Goal: Answer question/provide support: Share knowledge or assist other users

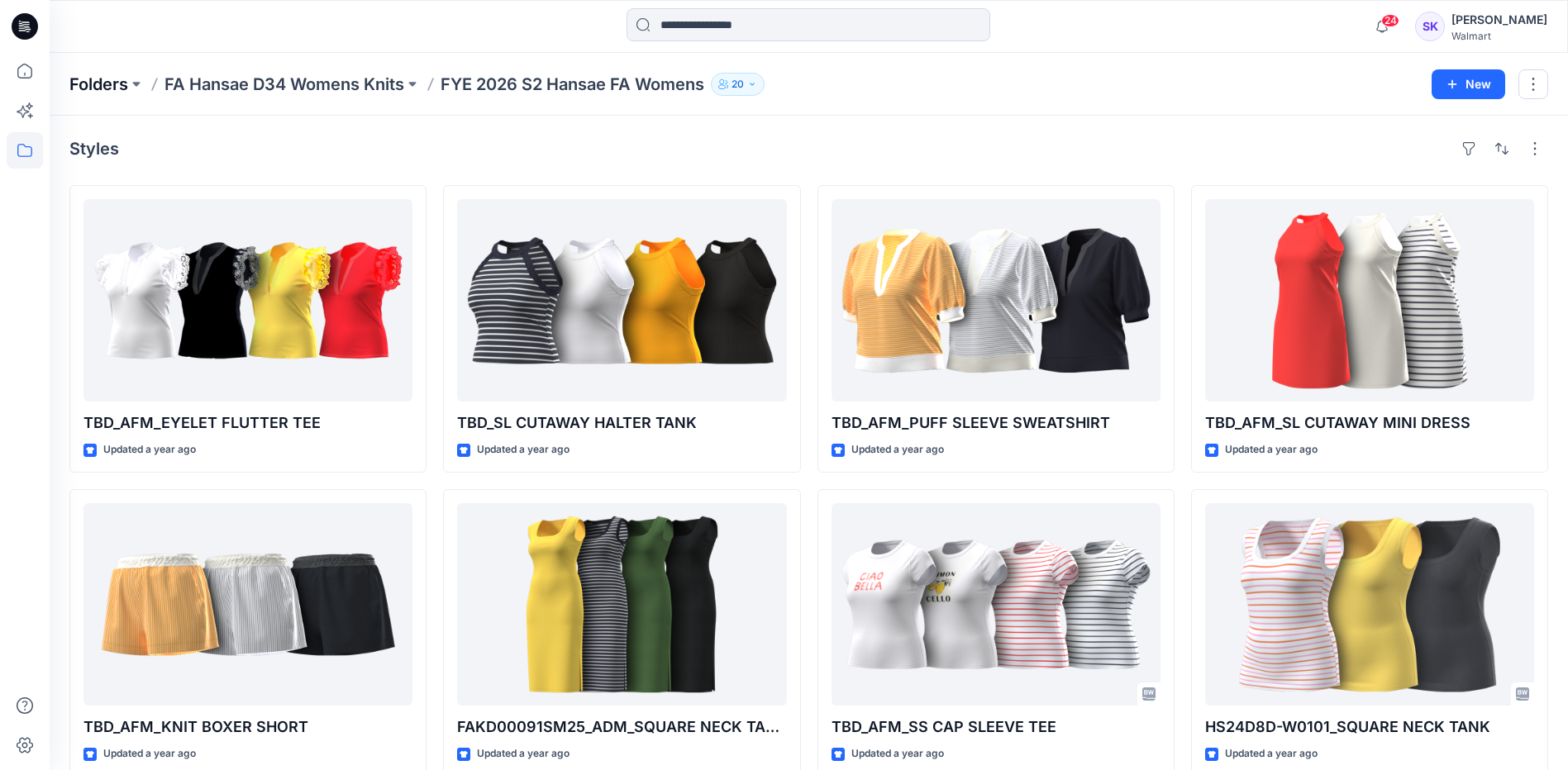
click at [120, 86] on p "Folders" at bounding box center [98, 84] width 59 height 23
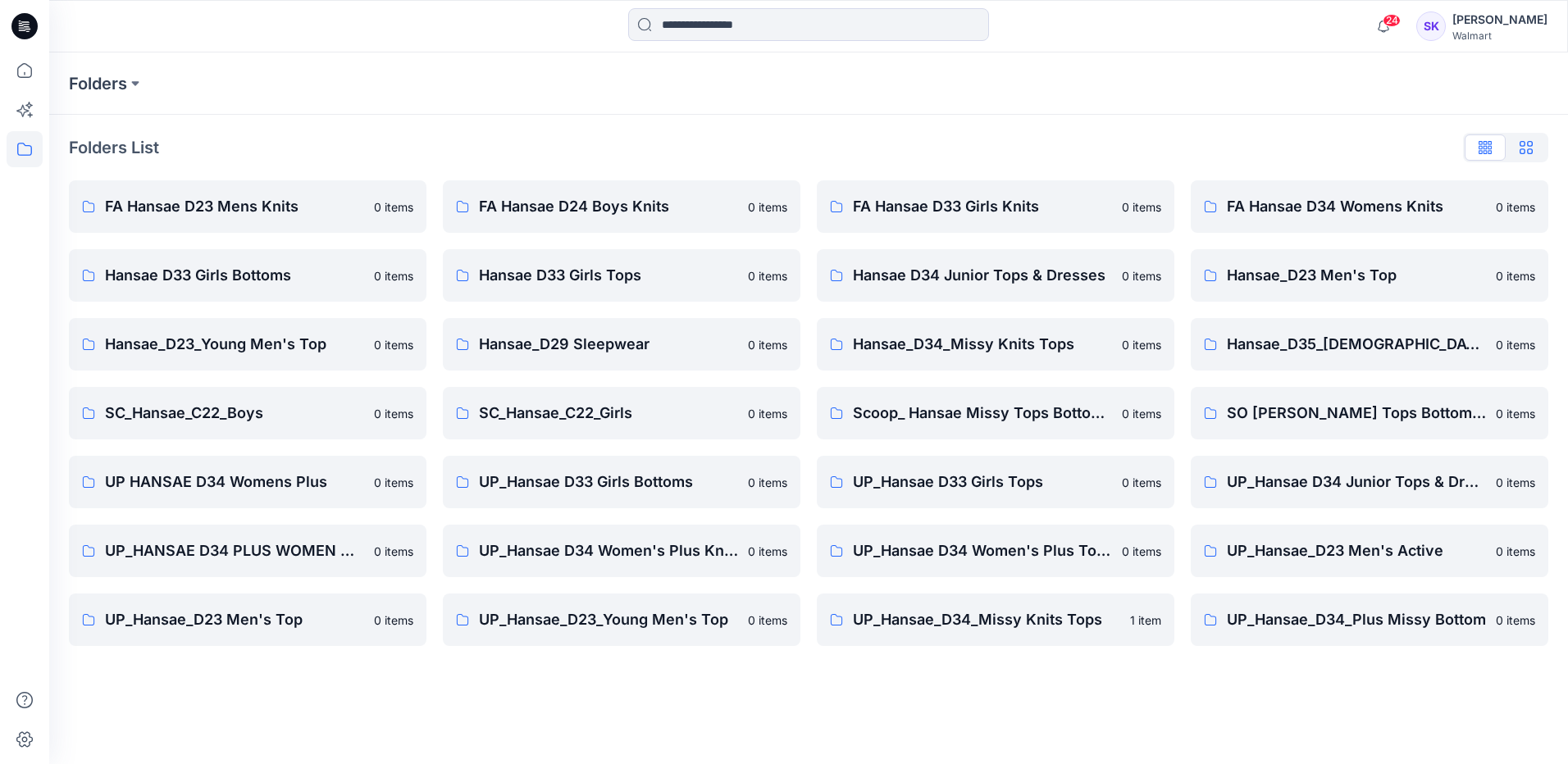
click at [1530, 147] on icon "button" at bounding box center [1525, 147] width 13 height 13
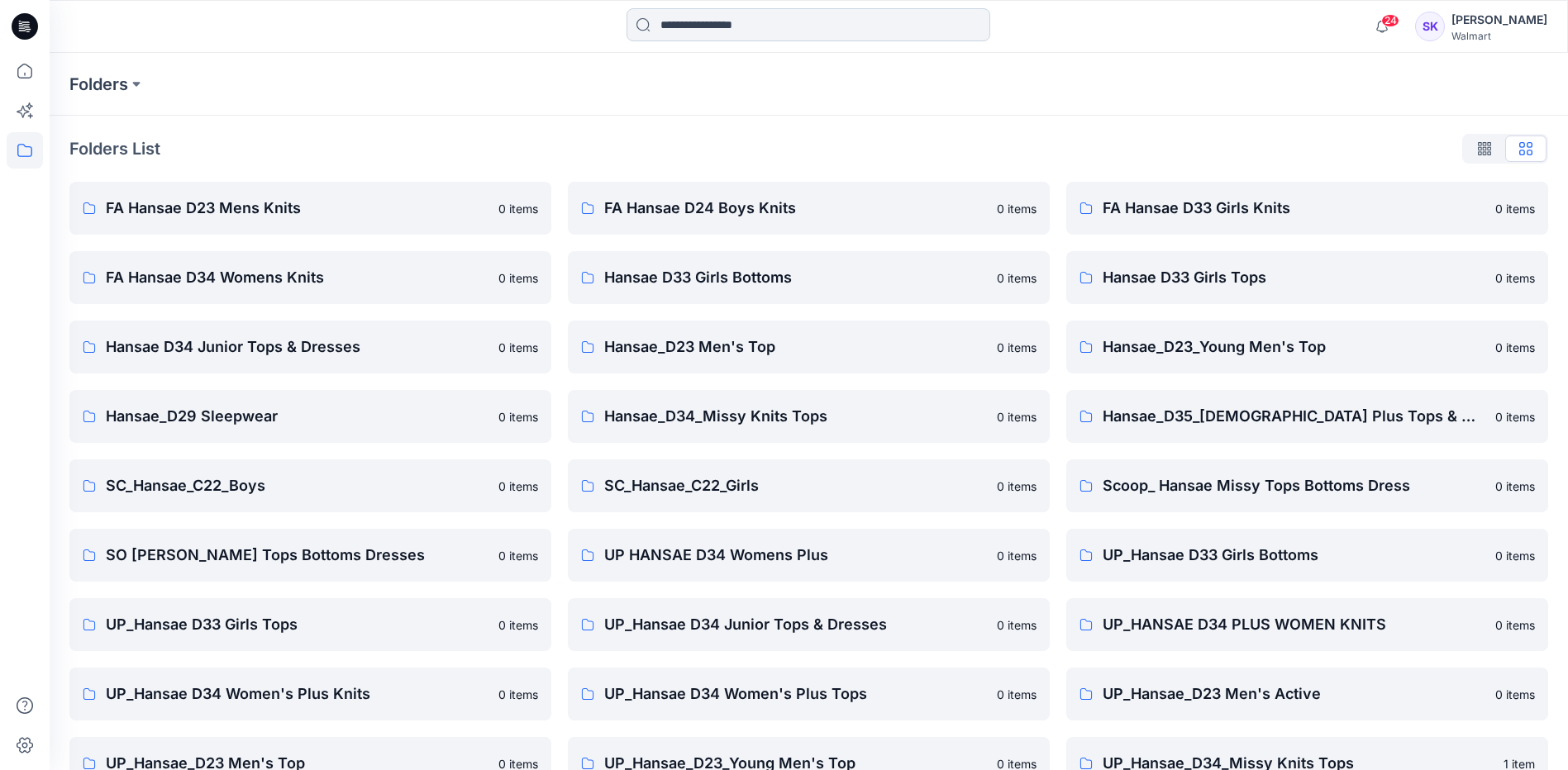
click at [759, 25] on input at bounding box center [809, 25] width 364 height 33
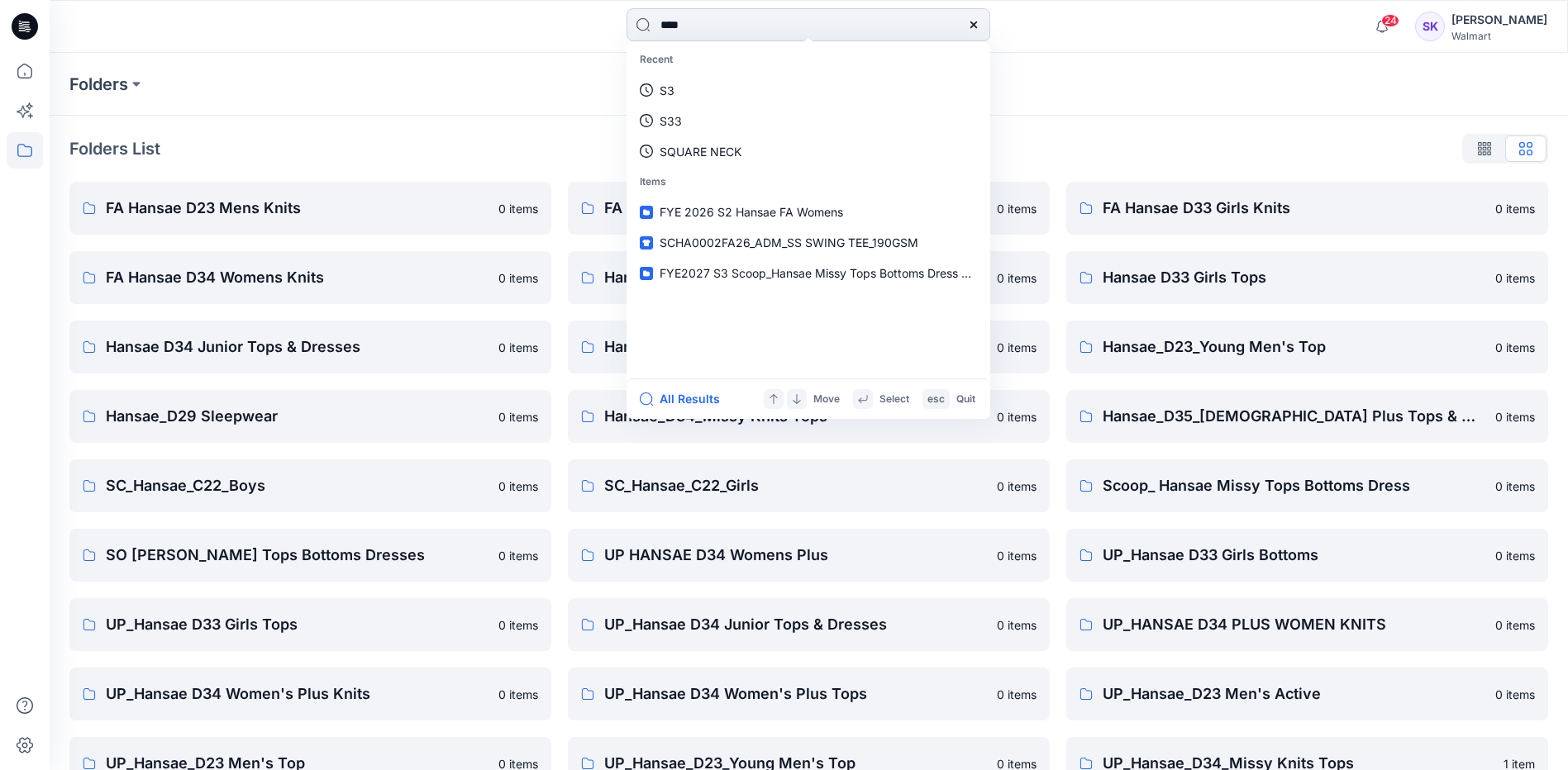
type input "*****"
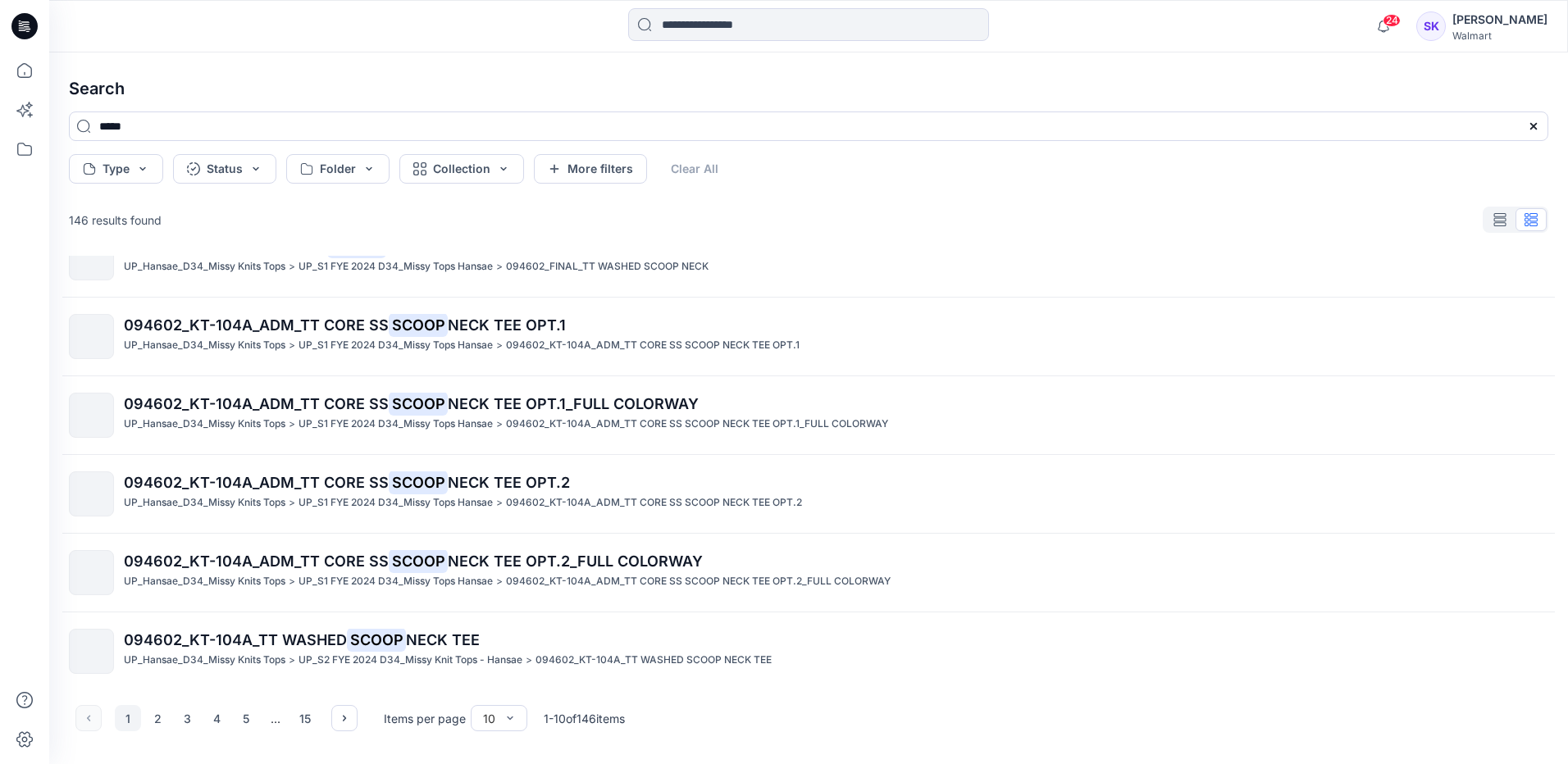
scroll to position [358, 0]
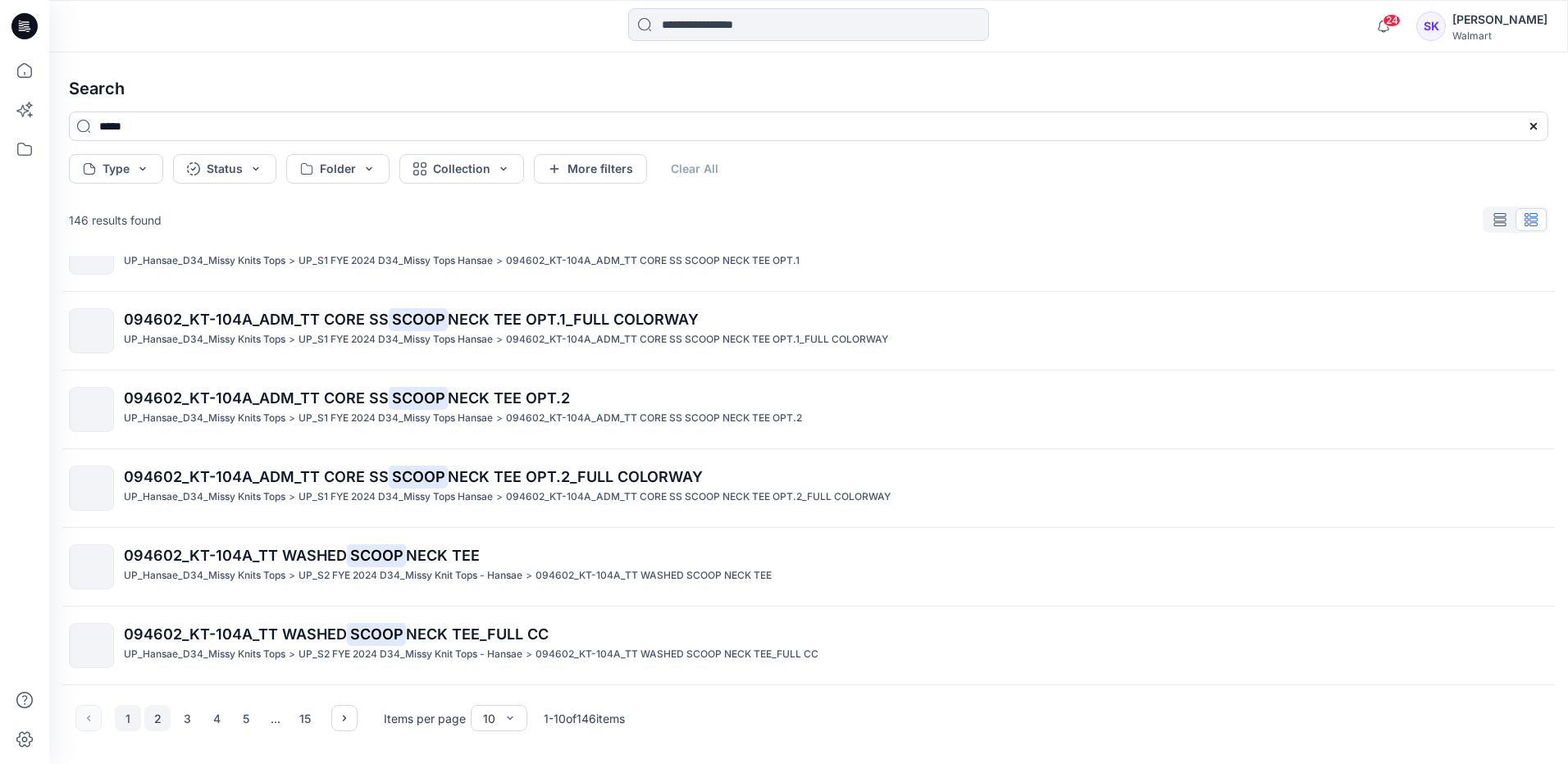
click at [151, 723] on button "2" at bounding box center [157, 719] width 26 height 26
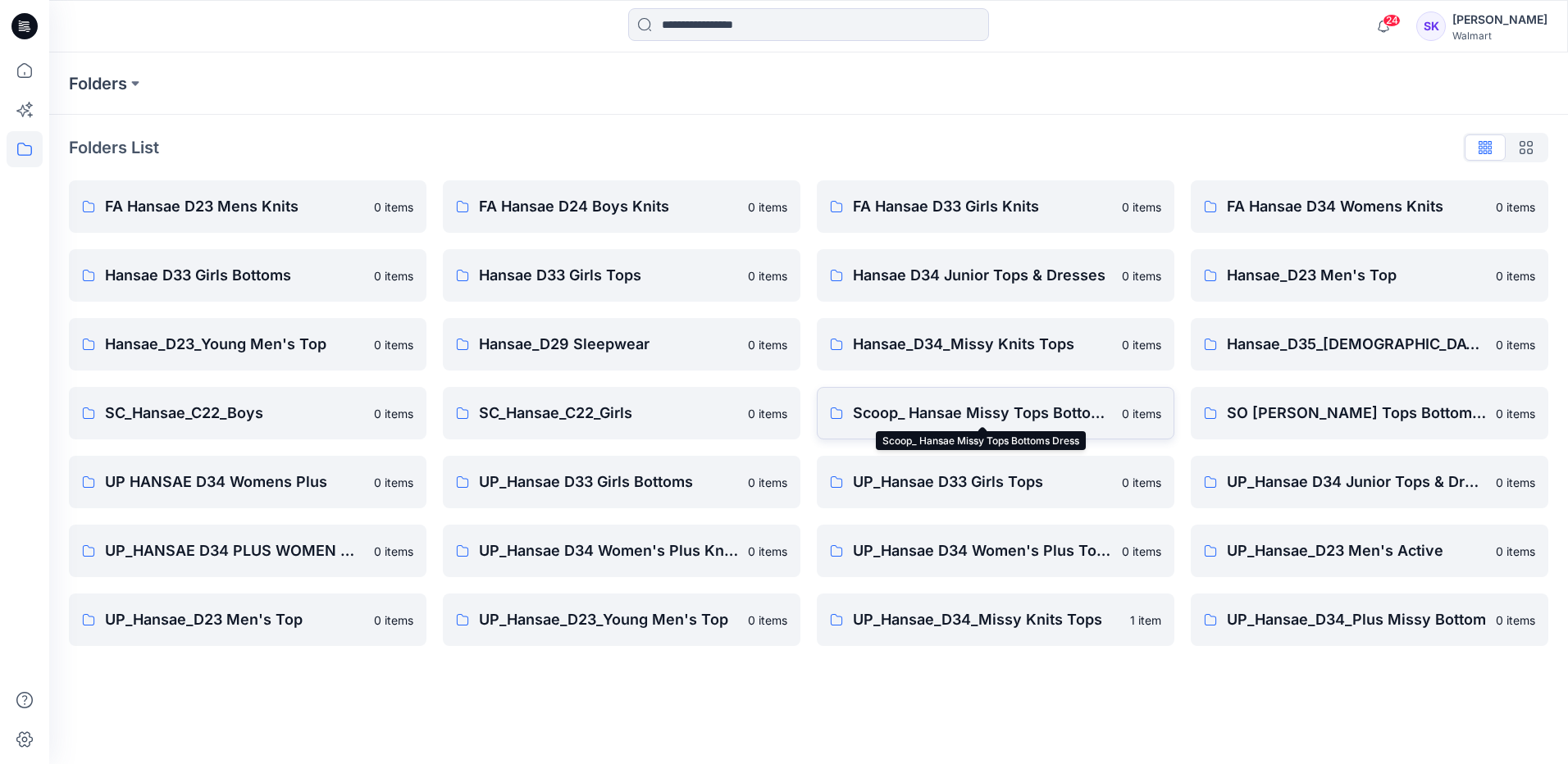
click at [961, 408] on p "Scoop_ Hansae Missy Tops Bottoms Dress" at bounding box center [982, 413] width 259 height 23
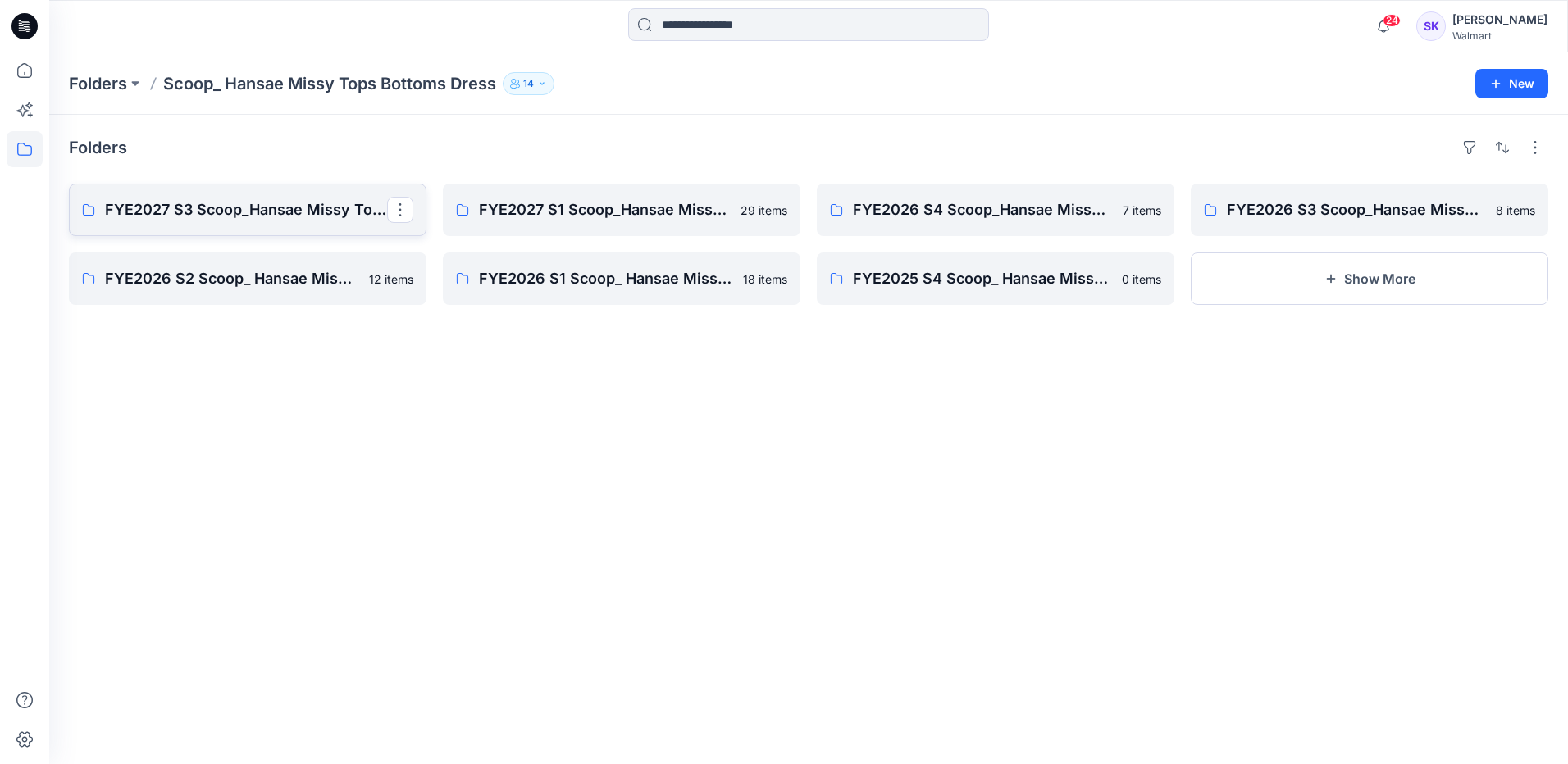
click at [234, 210] on p "FYE2027 S3 Scoop_Hansae Missy Tops Bottoms Dress Board" at bounding box center [245, 210] width 282 height 23
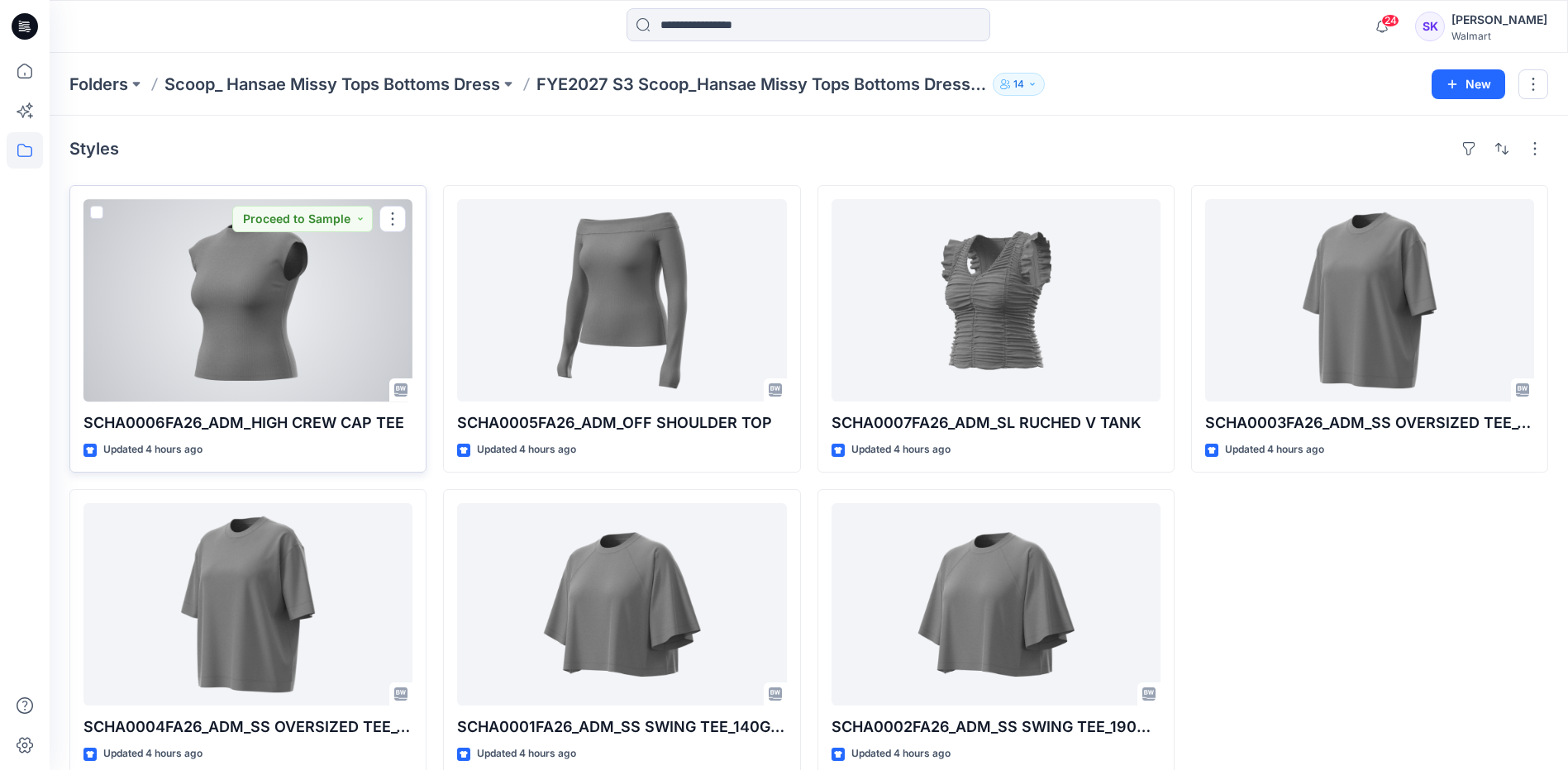
click at [321, 288] on div at bounding box center [248, 301] width 329 height 202
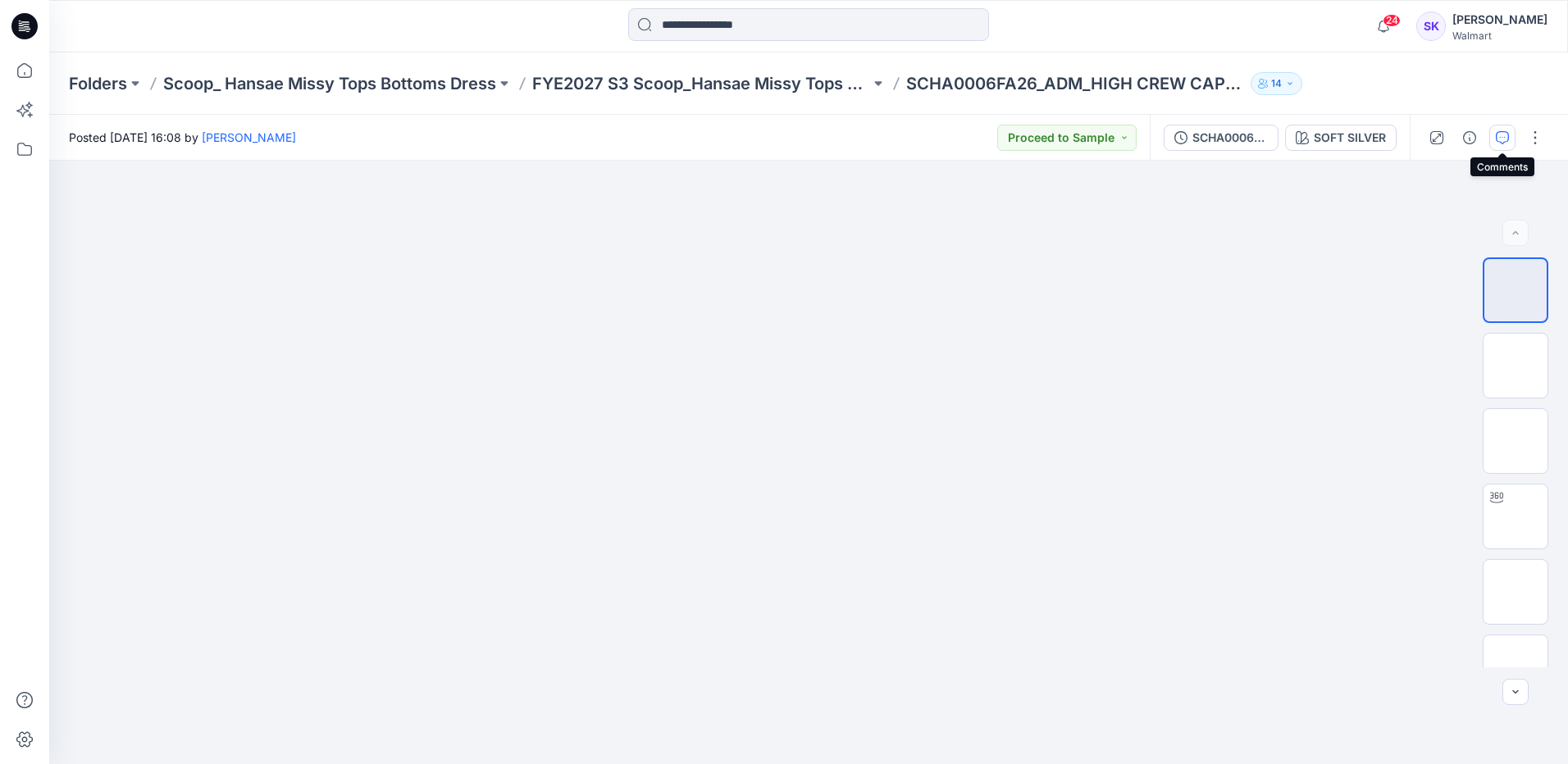
click at [1513, 142] on button "button" at bounding box center [1502, 138] width 26 height 26
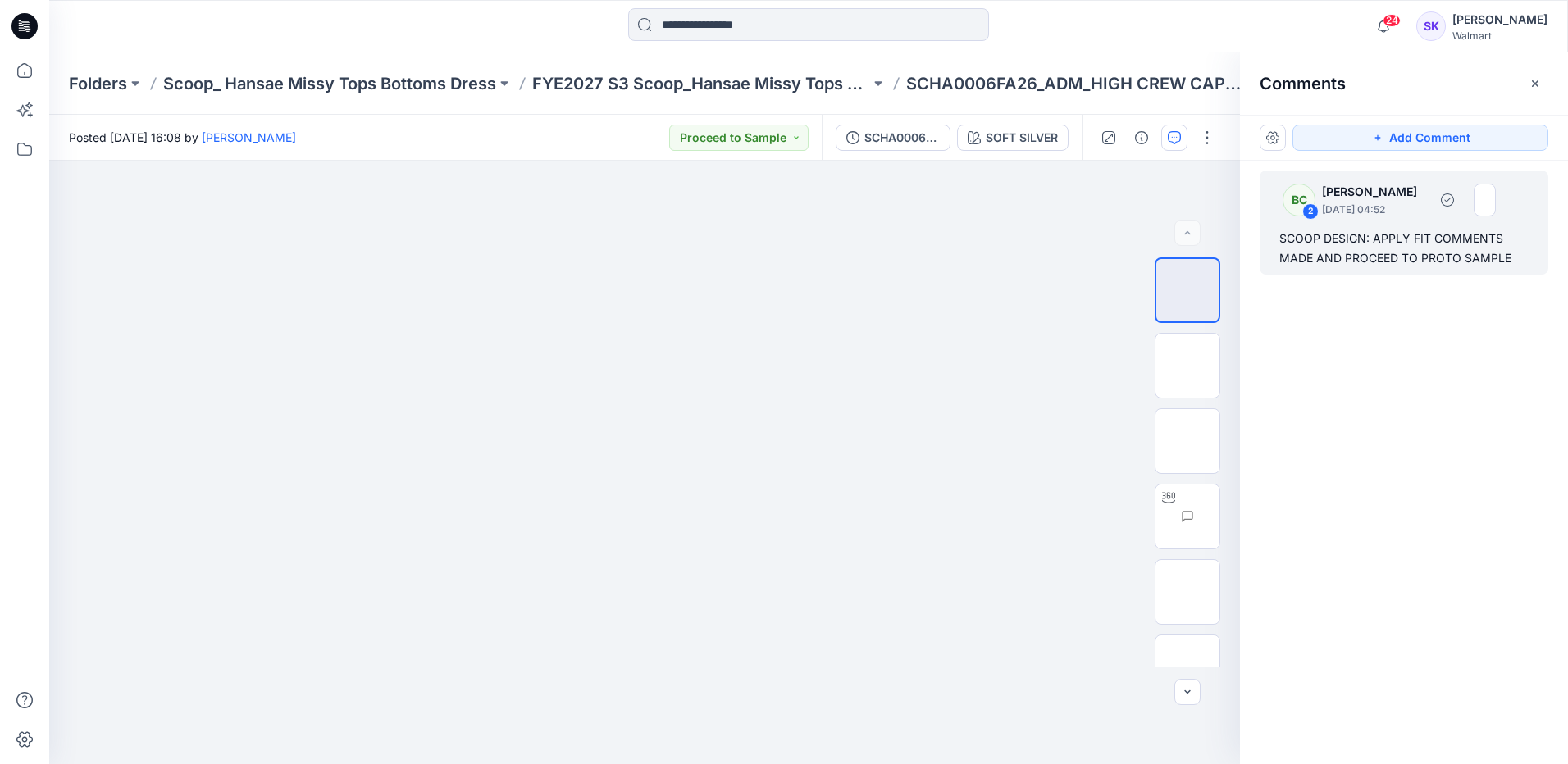
click at [1408, 259] on div "SCOOP DESIGN: APPLY FIT COMMENTS MADE AND PROCEED TO PROTO SAMPLE" at bounding box center [1404, 248] width 249 height 39
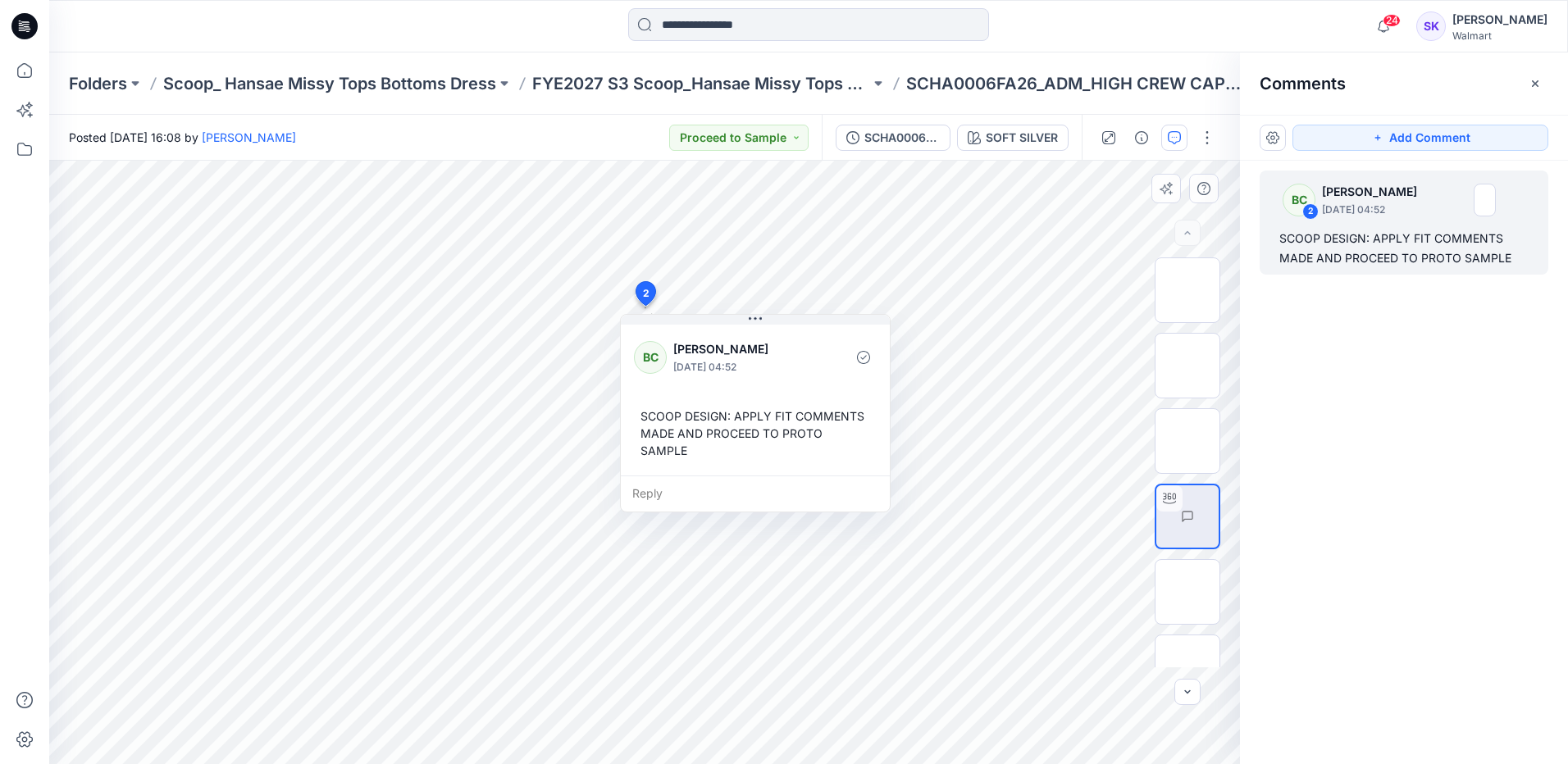
click at [646, 295] on span "2" at bounding box center [646, 293] width 7 height 15
click at [1187, 592] on img at bounding box center [1187, 592] width 0 height 0
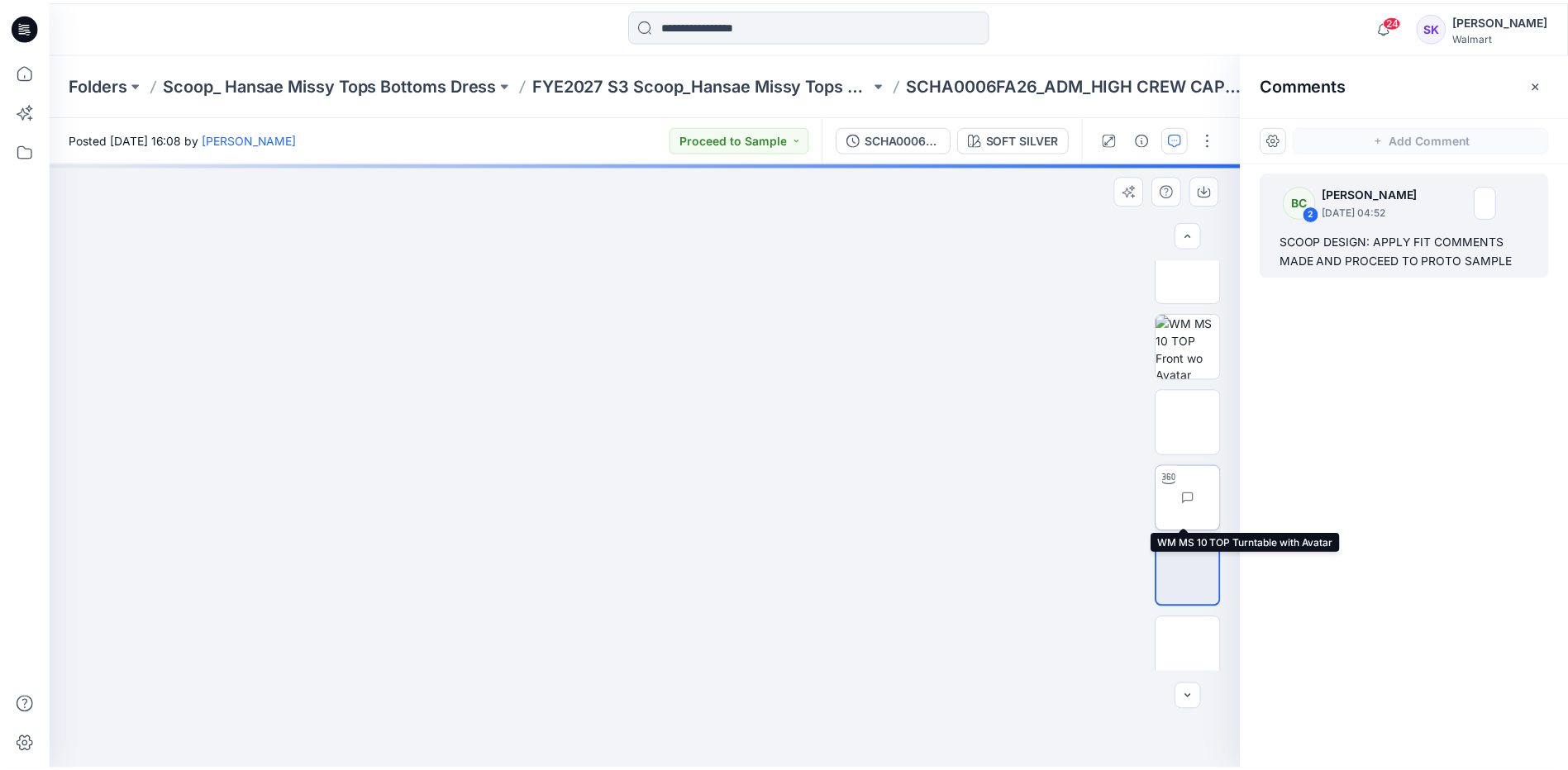
scroll to position [33, 0]
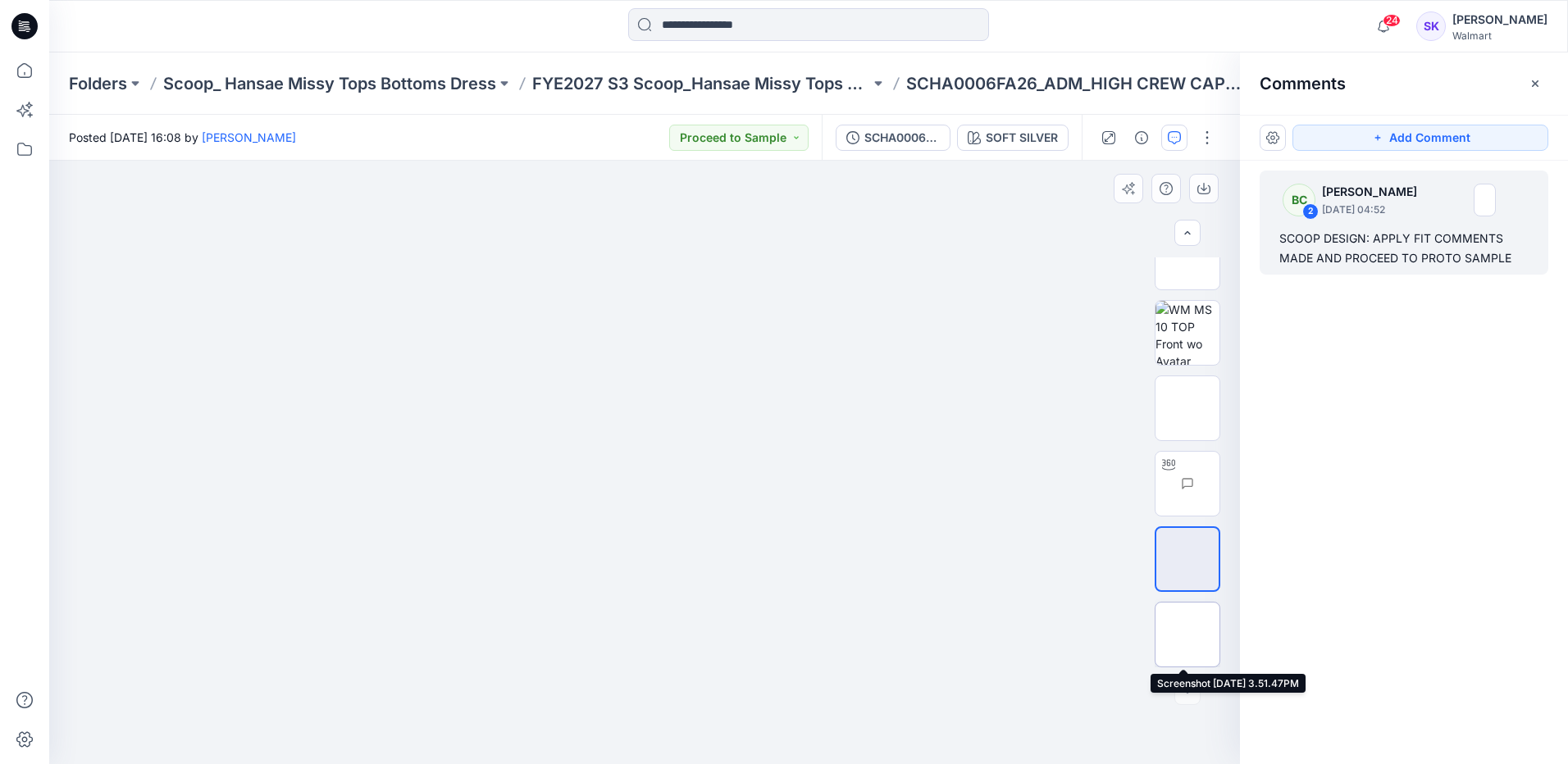
click at [1187, 635] on img at bounding box center [1187, 635] width 0 height 0
click at [815, 34] on img at bounding box center [644, 34] width 932 height 0
drag, startPoint x: 985, startPoint y: 335, endPoint x: 967, endPoint y: 436, distance: 102.6
click at [967, 149] on img at bounding box center [644, 149] width 902 height 0
click at [1312, 215] on div "2" at bounding box center [1310, 211] width 17 height 17
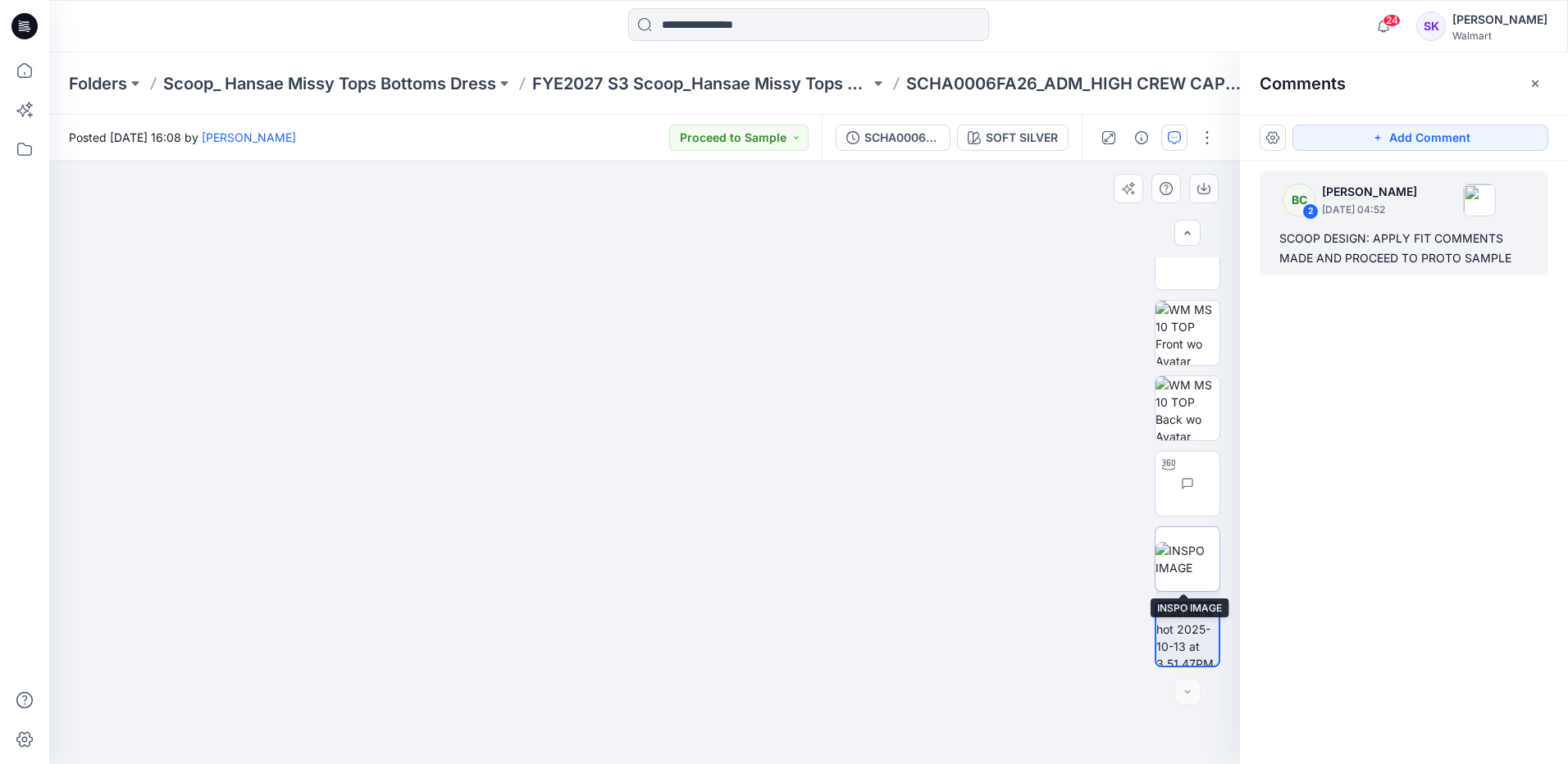
click at [1179, 571] on img at bounding box center [1187, 558] width 64 height 34
click at [1496, 199] on img at bounding box center [1479, 201] width 33 height 33
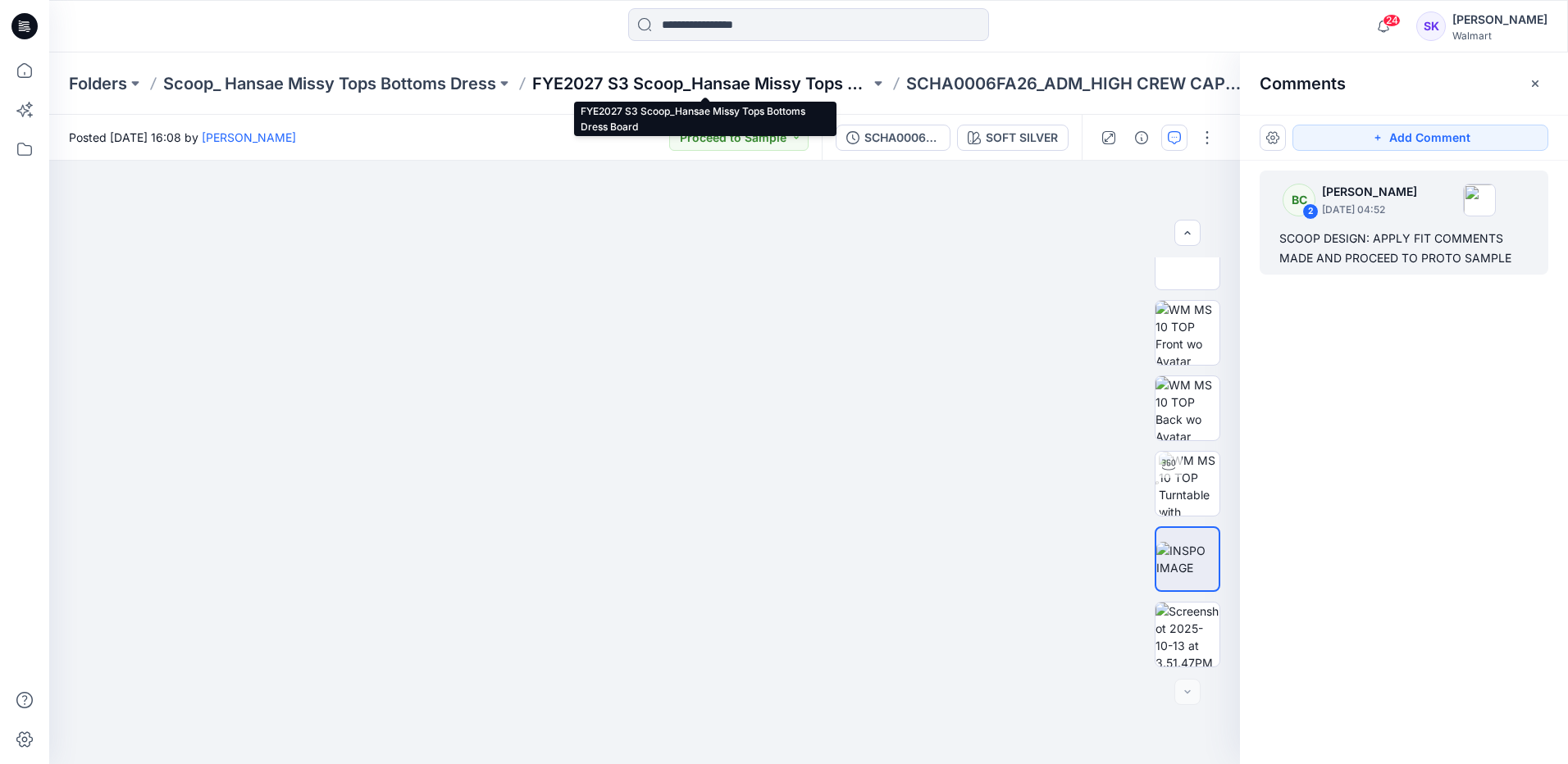
click at [781, 84] on p "FYE2027 S3 Scoop_Hansae Missy Tops Bottoms Dress Board" at bounding box center [700, 84] width 337 height 23
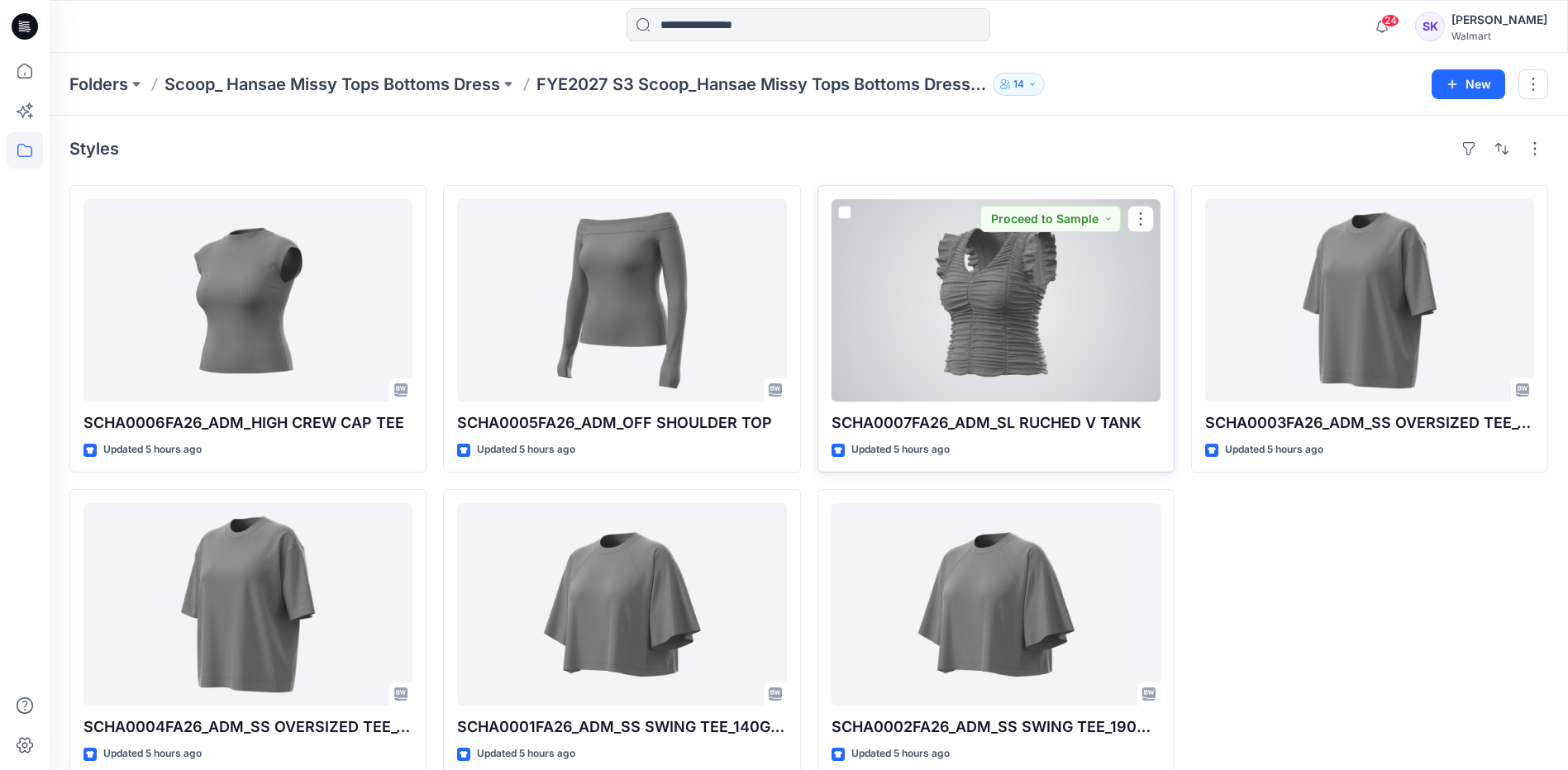
scroll to position [26, 0]
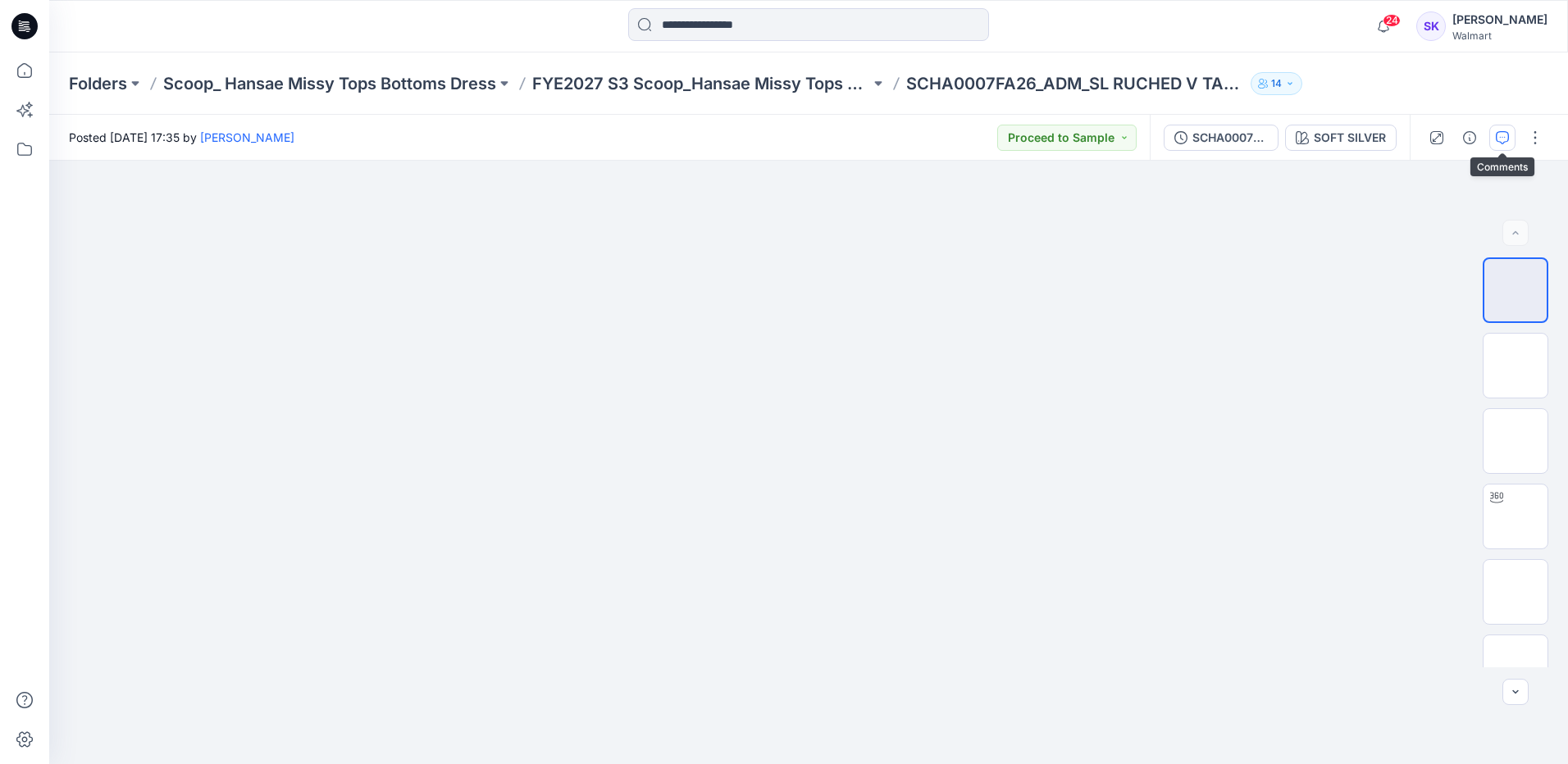
click at [1497, 144] on button "button" at bounding box center [1502, 138] width 26 height 26
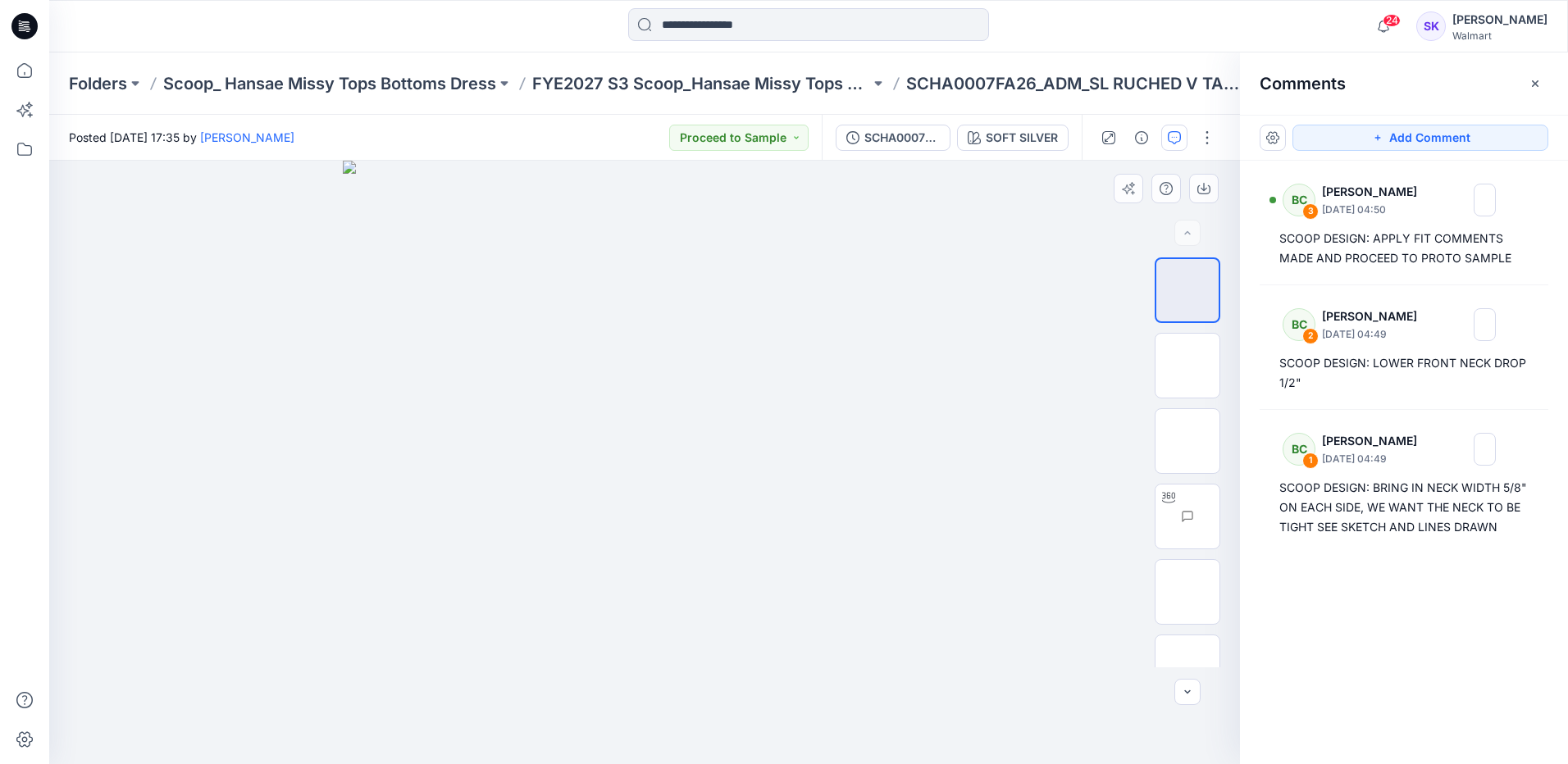
drag, startPoint x: 665, startPoint y: 405, endPoint x: 683, endPoint y: 401, distance: 18.4
click at [683, 401] on img at bounding box center [644, 462] width 603 height 604
click at [1187, 365] on img at bounding box center [1187, 365] width 0 height 0
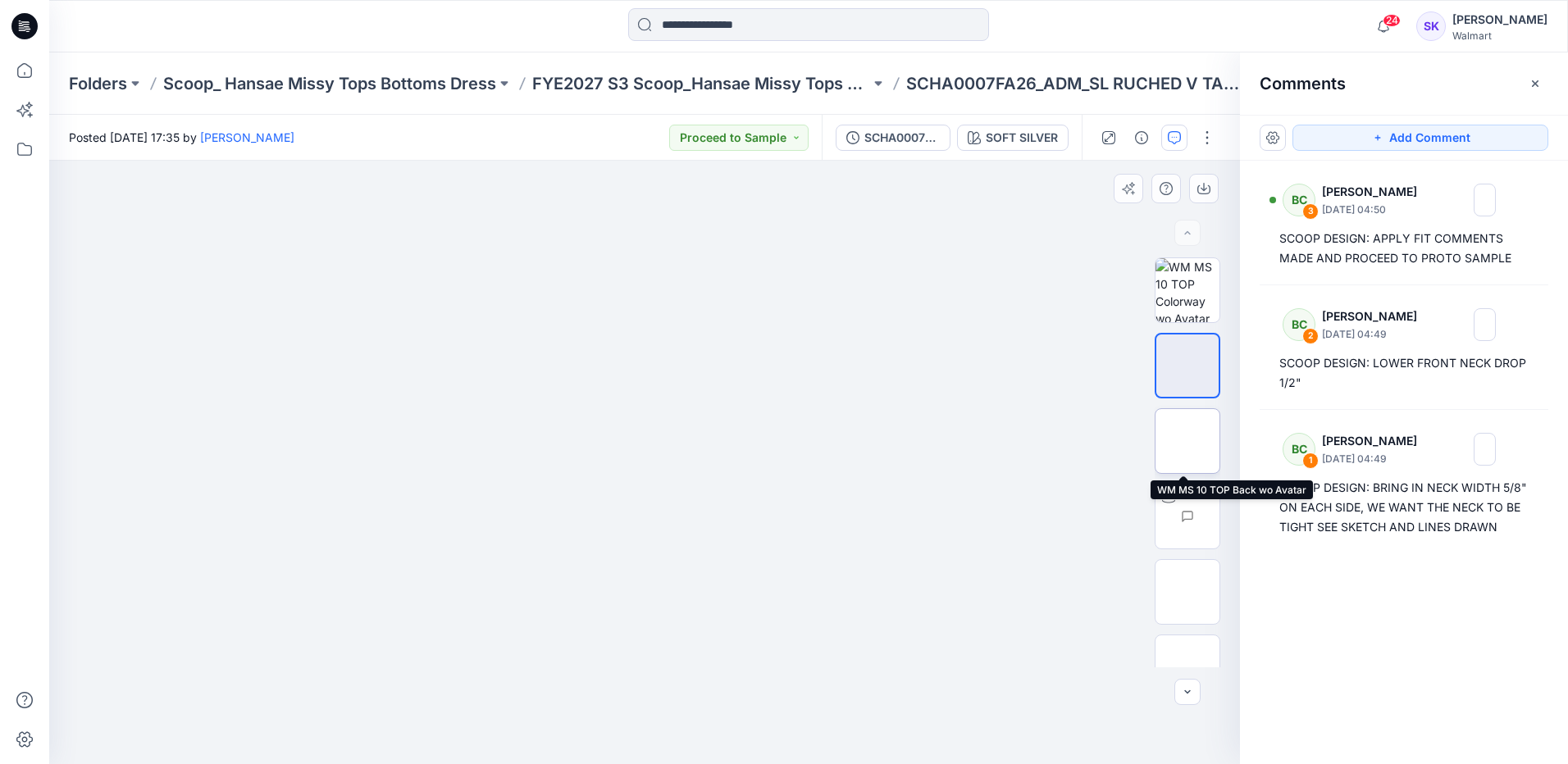
click at [1187, 441] on img at bounding box center [1187, 441] width 0 height 0
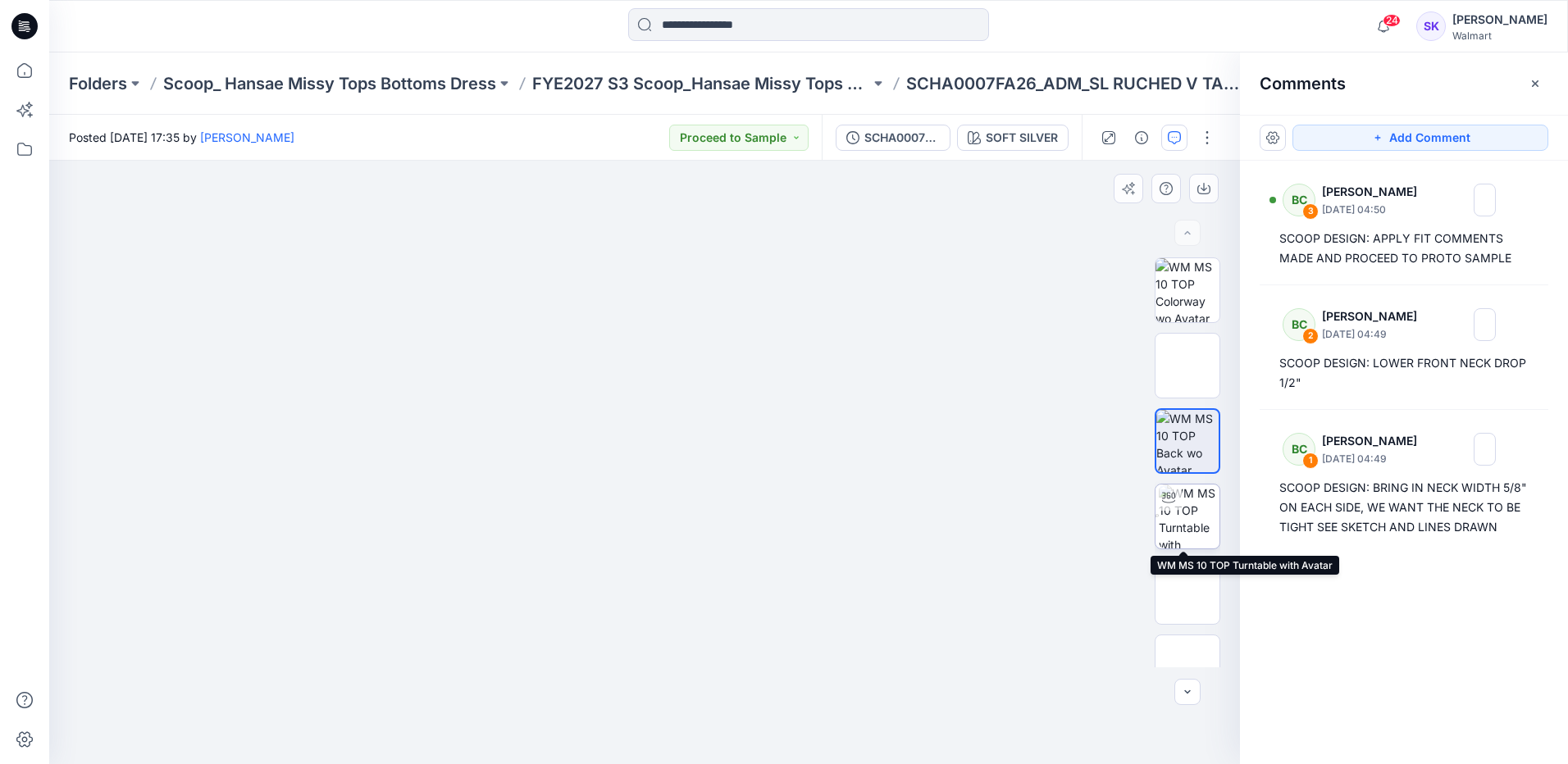
click at [1198, 513] on img at bounding box center [1189, 516] width 61 height 64
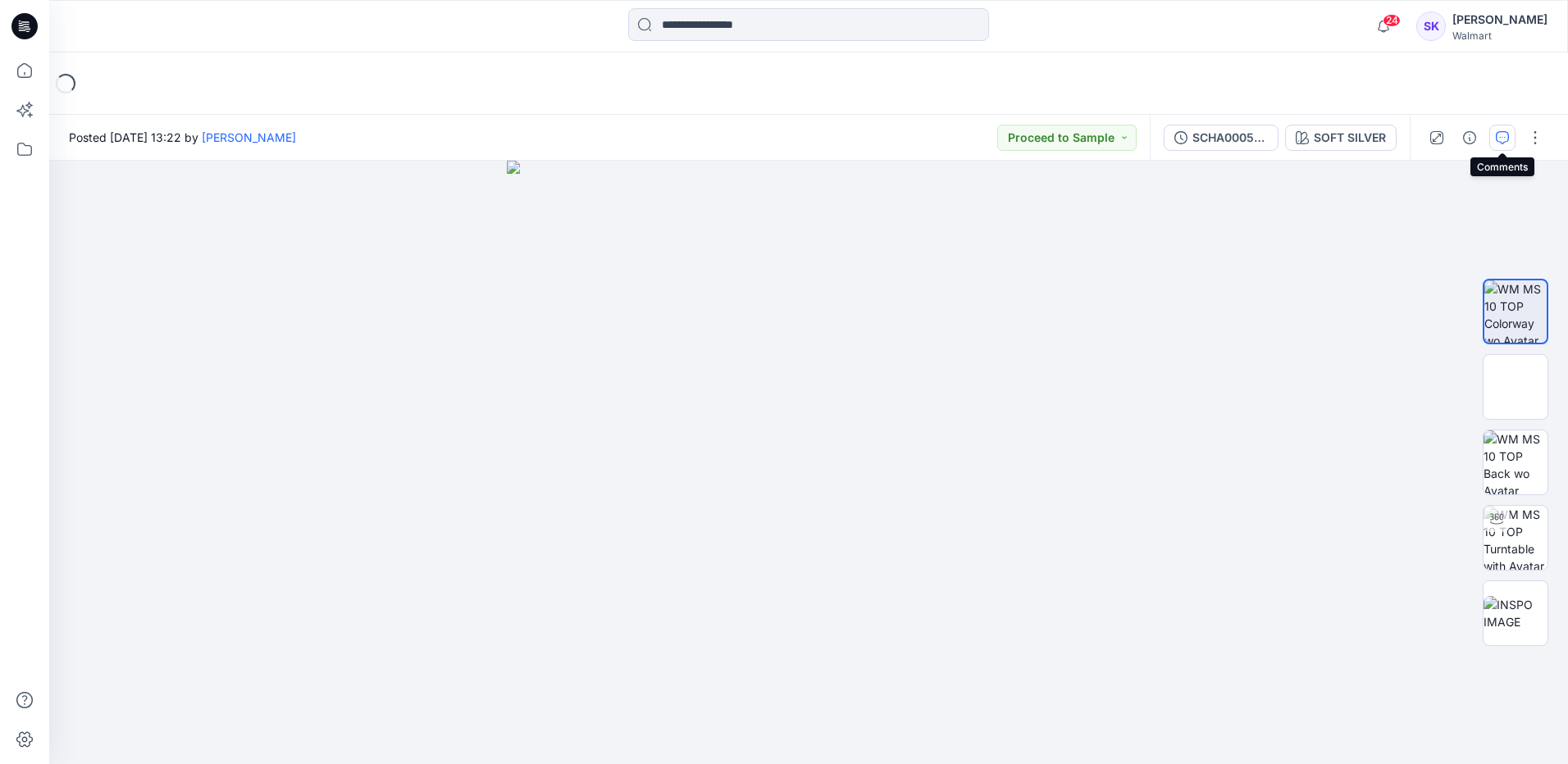
click at [1513, 140] on button "button" at bounding box center [1502, 138] width 26 height 26
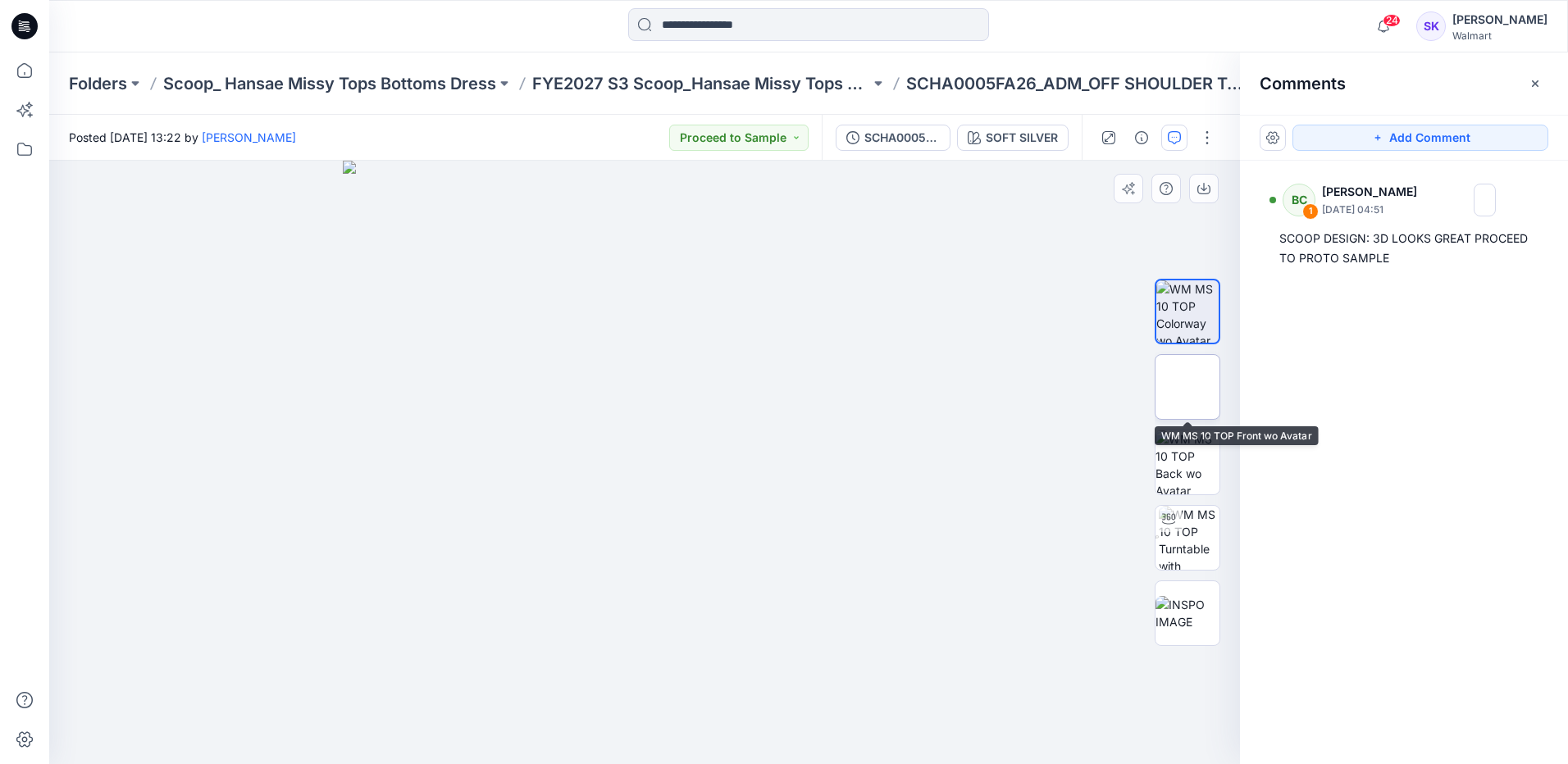
click at [1187, 387] on img at bounding box center [1187, 387] width 0 height 0
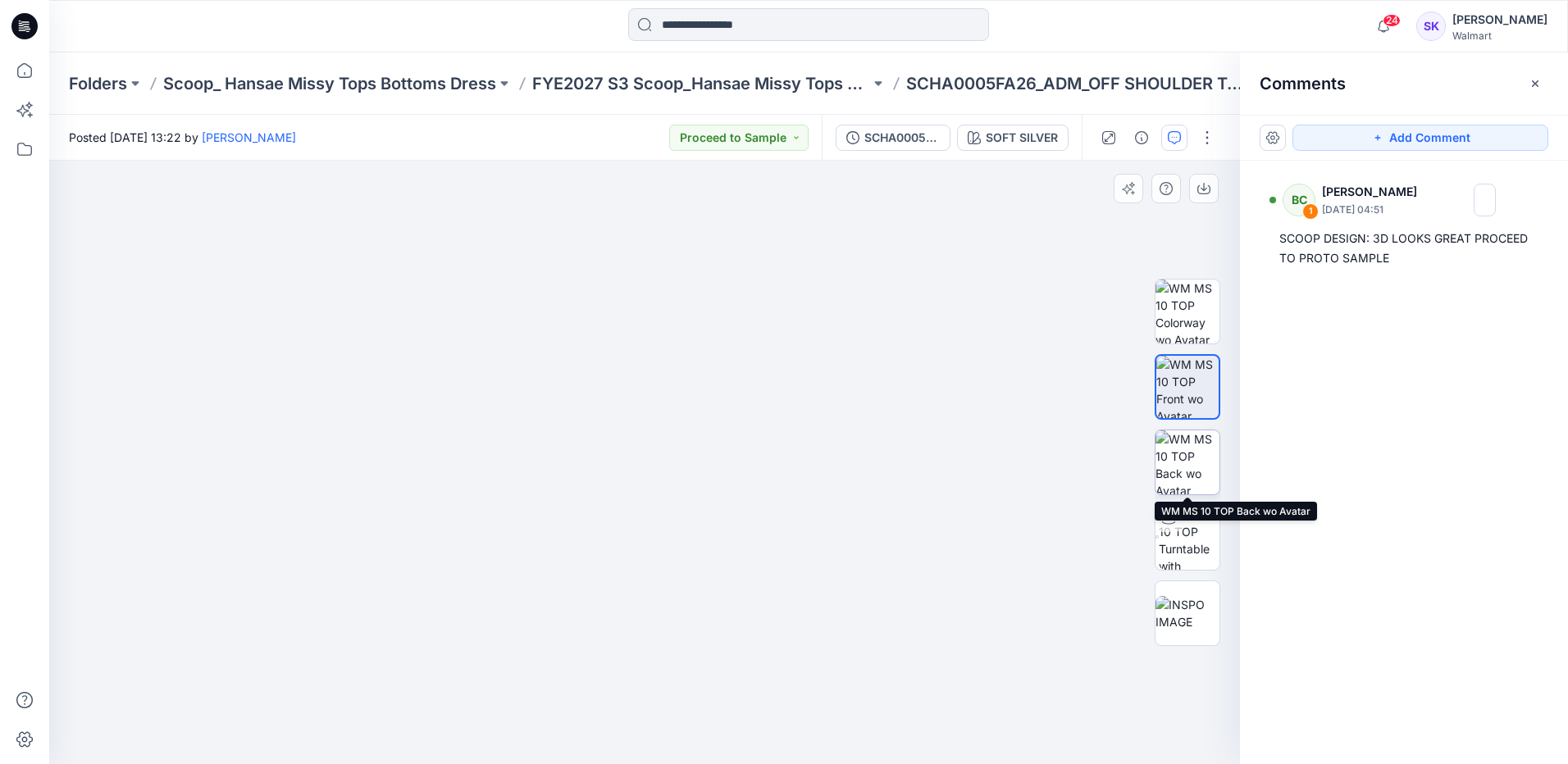
click at [1183, 458] on img at bounding box center [1187, 462] width 64 height 64
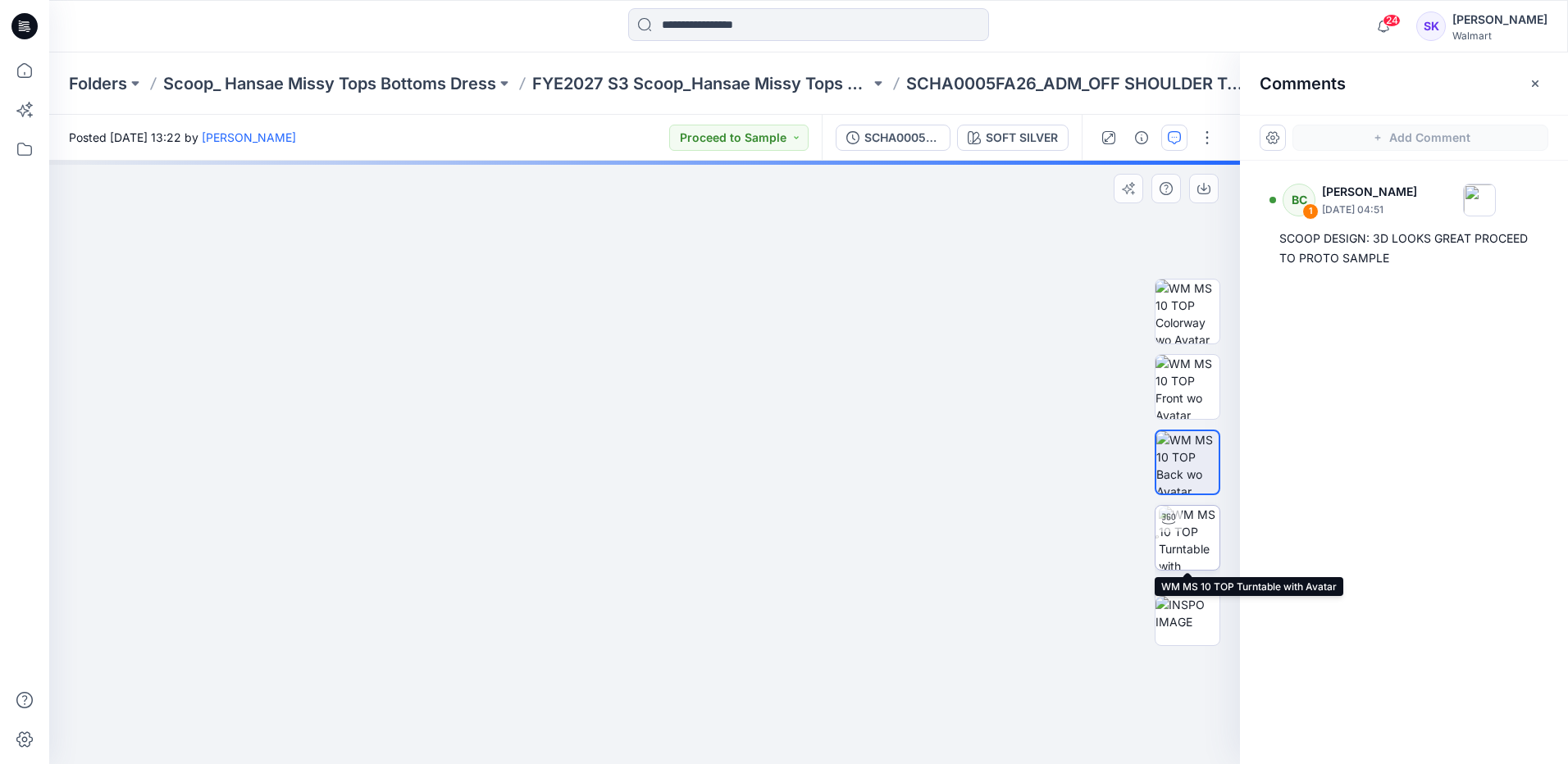
click at [1199, 541] on img at bounding box center [1189, 537] width 61 height 64
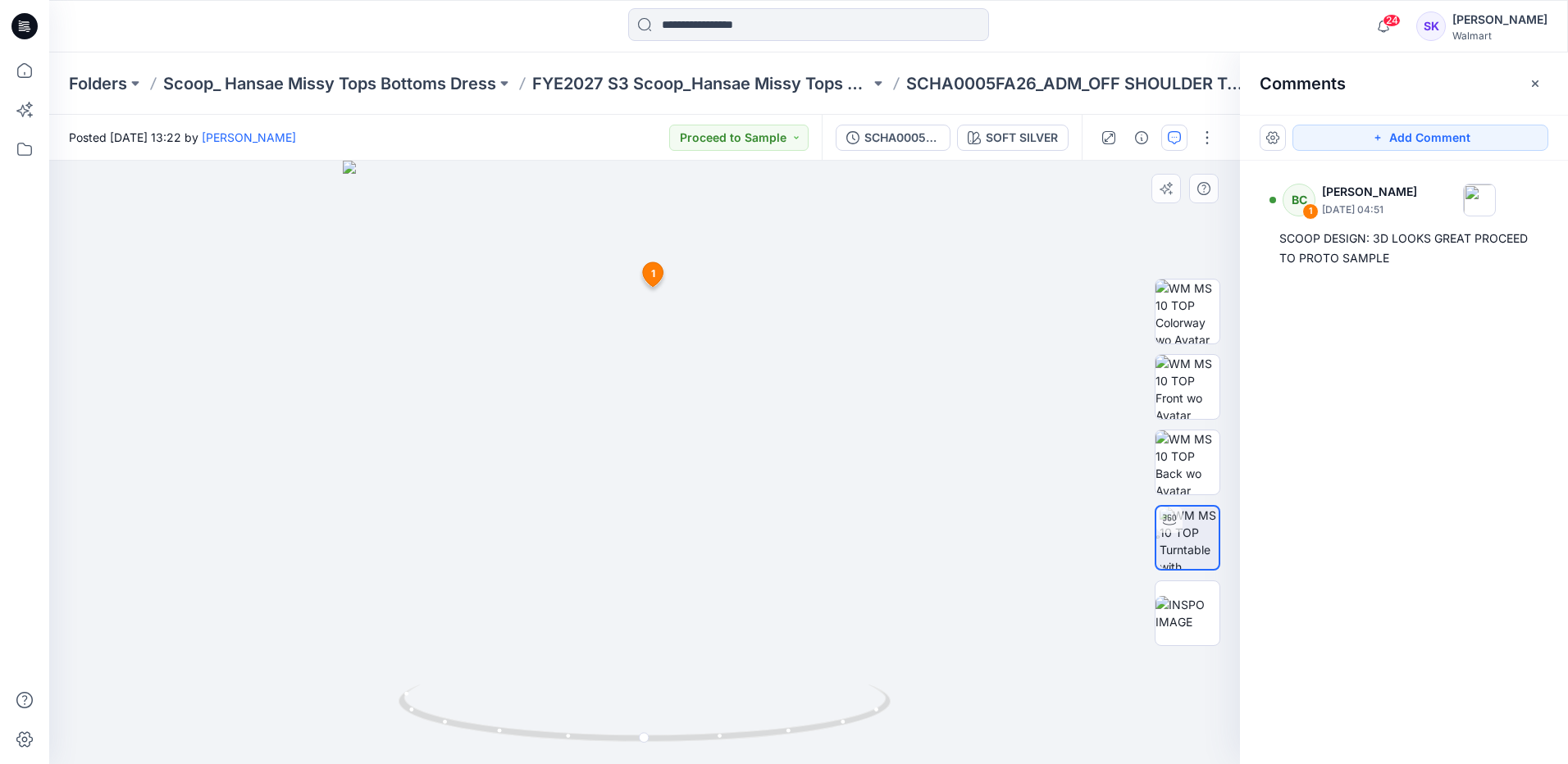
click at [649, 276] on icon at bounding box center [653, 275] width 21 height 24
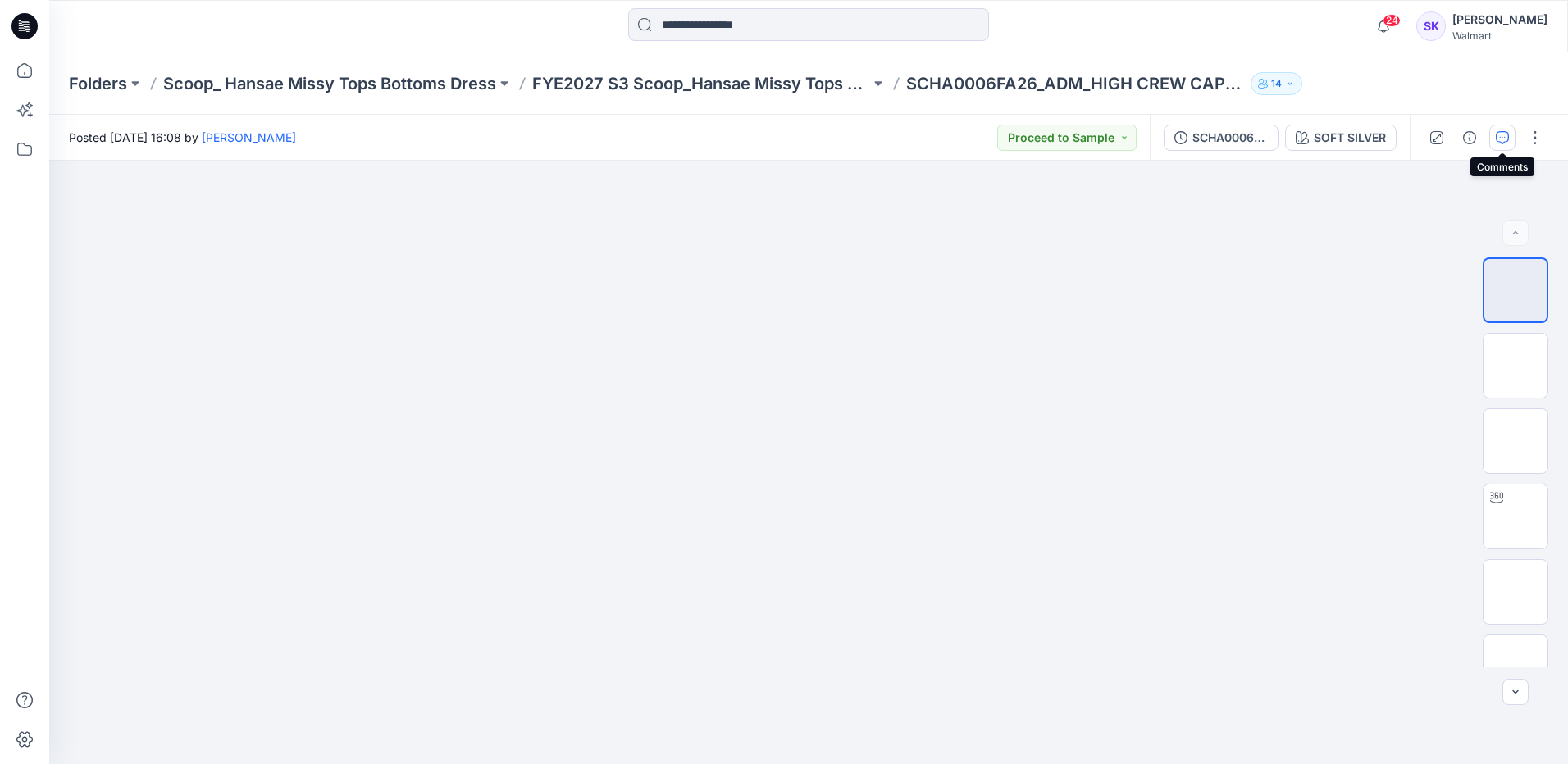
click at [1503, 135] on icon "button" at bounding box center [1502, 137] width 13 height 13
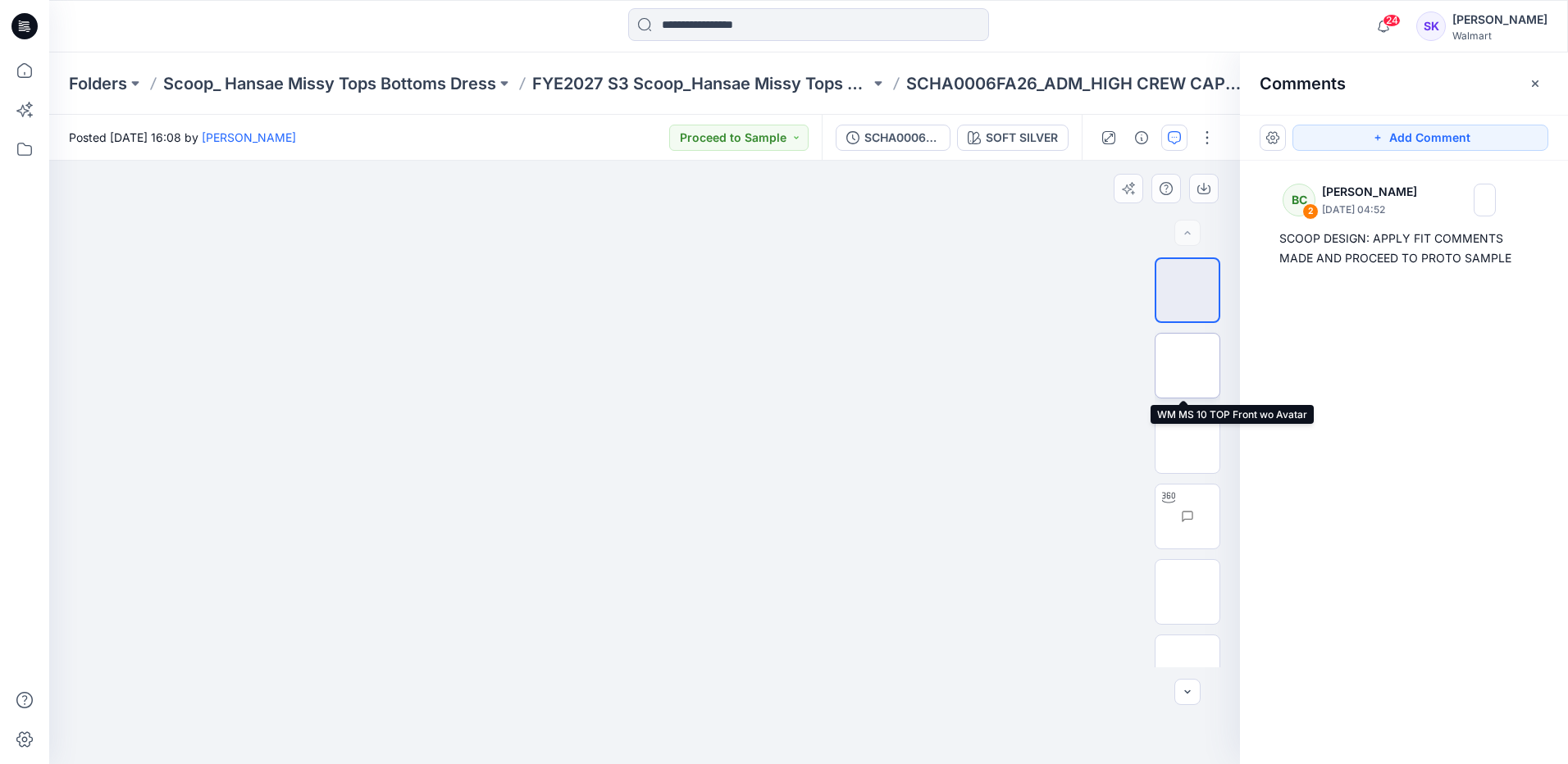
click at [1187, 365] on img at bounding box center [1187, 365] width 0 height 0
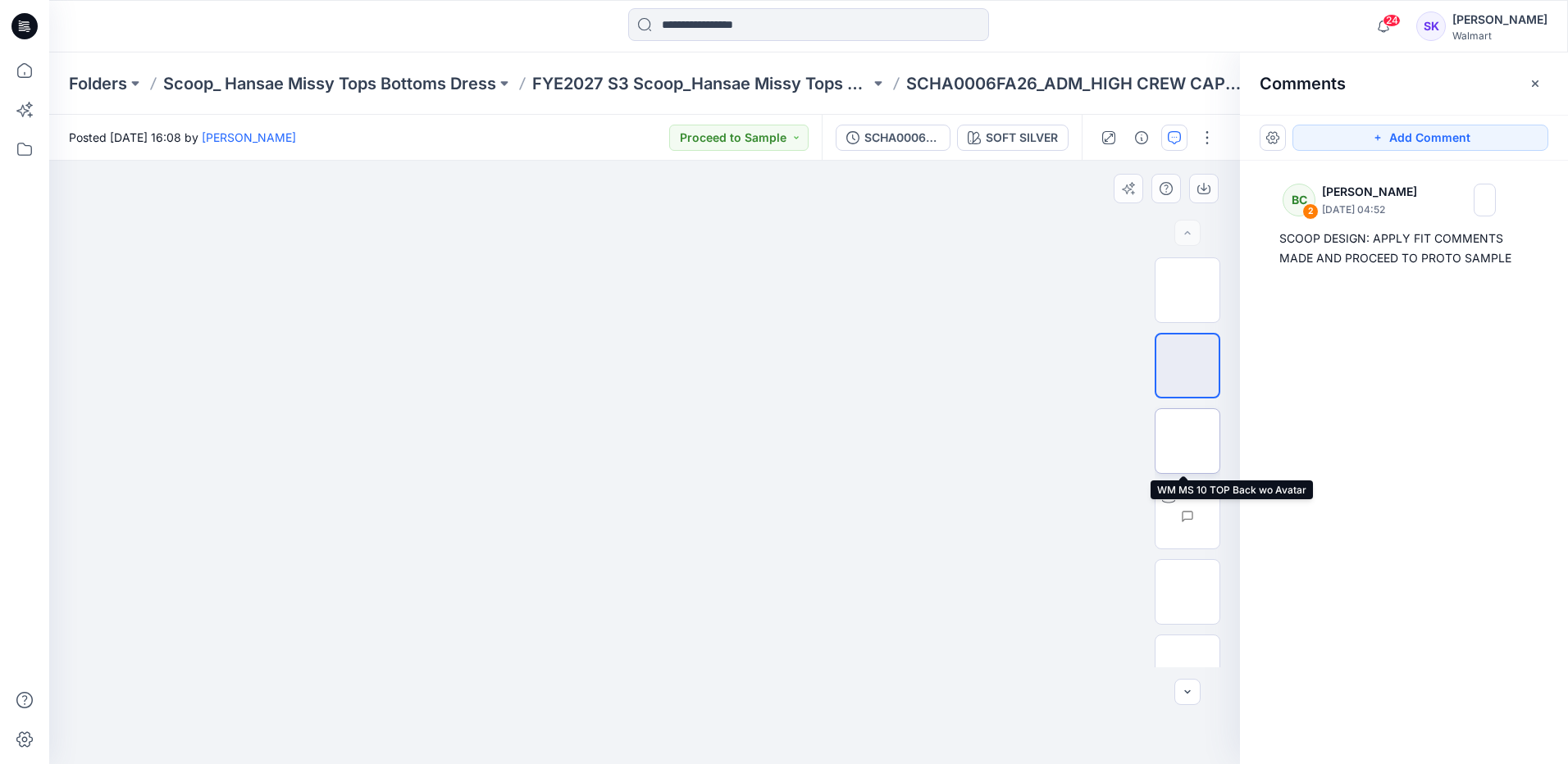
click at [1187, 441] on img at bounding box center [1187, 441] width 0 height 0
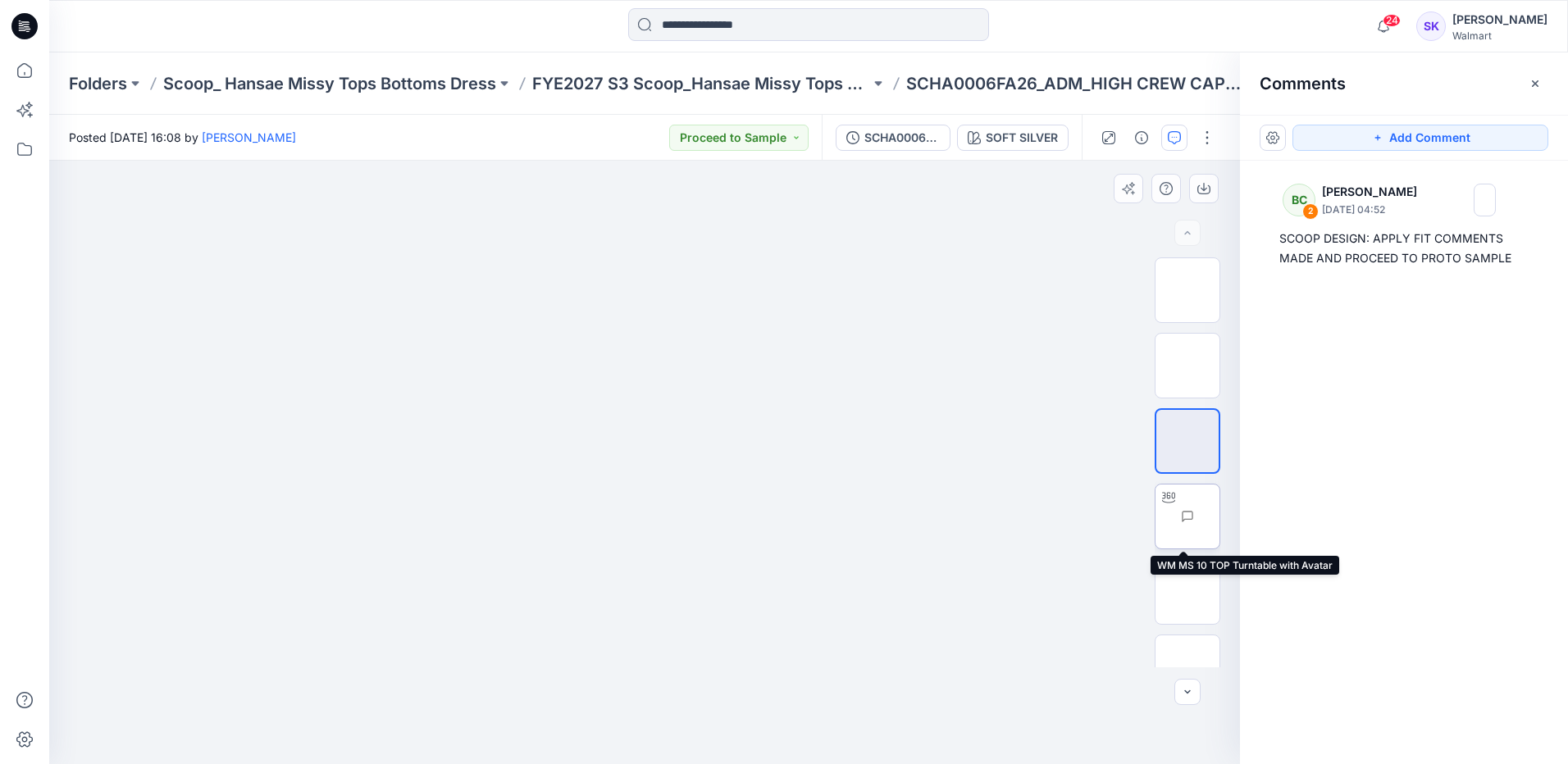
click at [1219, 516] on img at bounding box center [1219, 516] width 0 height 0
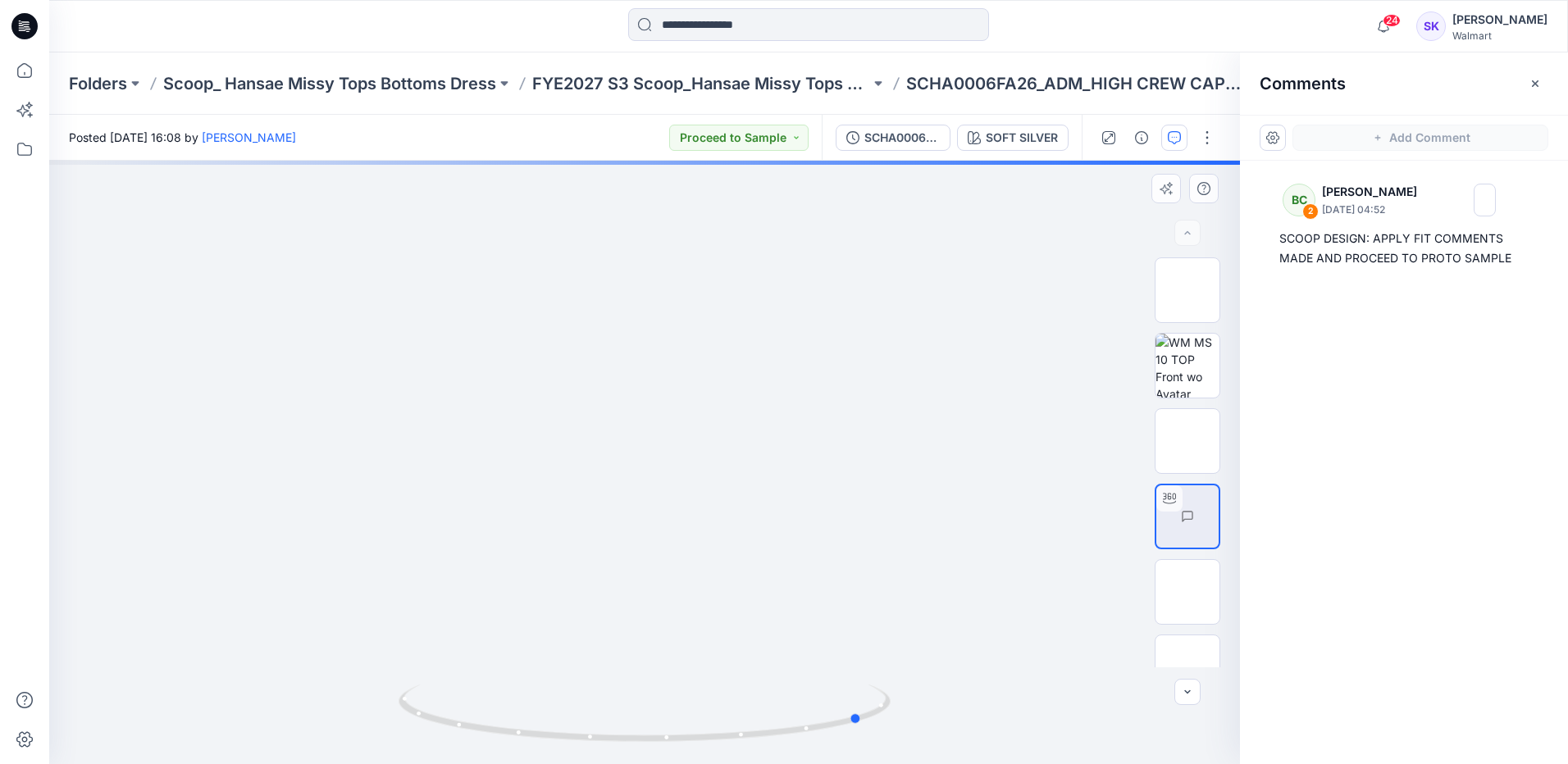
drag, startPoint x: 558, startPoint y: 582, endPoint x: 777, endPoint y: 576, distance: 219.1
click at [777, 576] on div at bounding box center [644, 462] width 1190 height 604
click at [1187, 592] on img at bounding box center [1187, 592] width 0 height 0
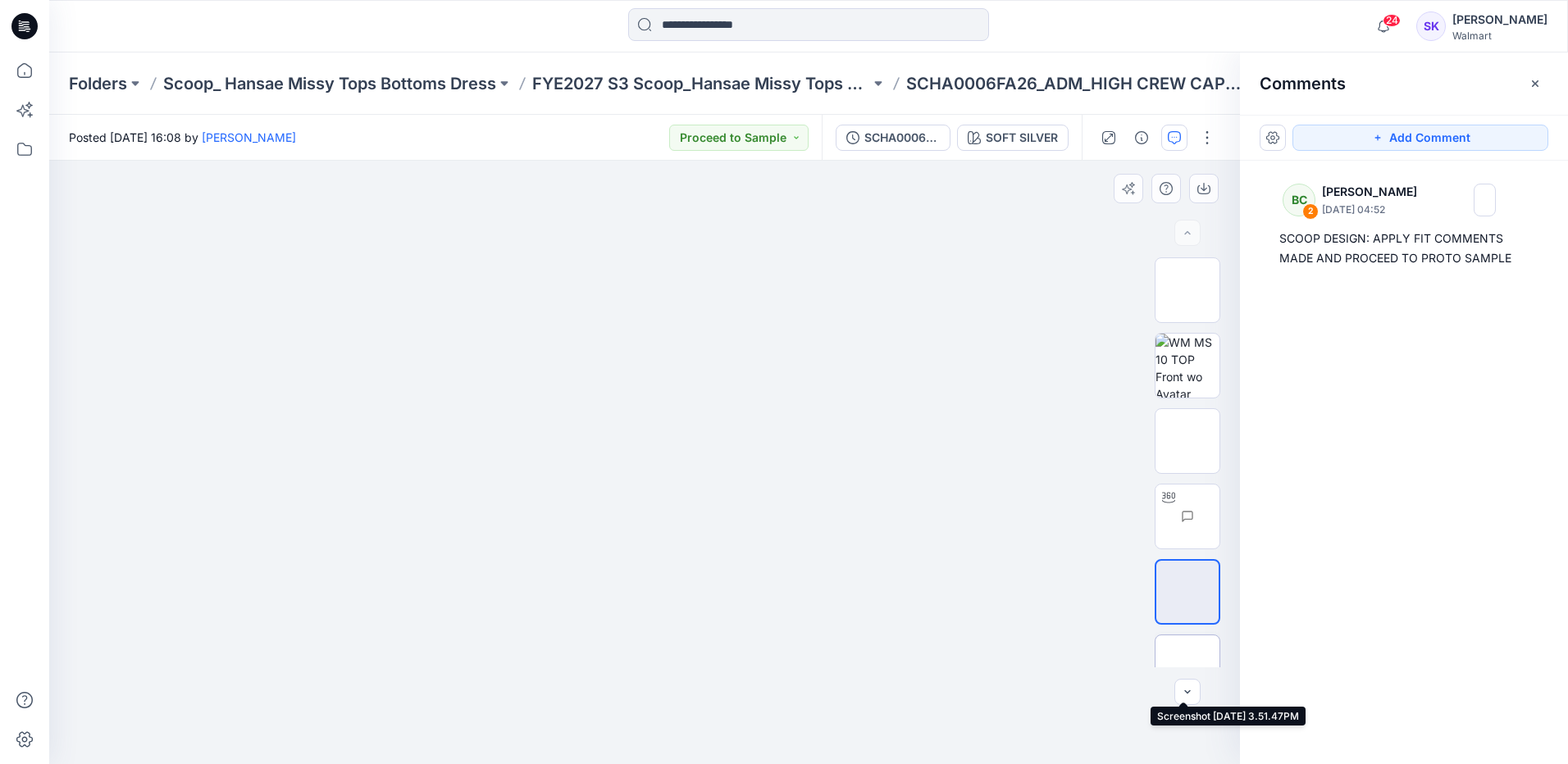
click at [1187, 667] on img at bounding box center [1187, 667] width 0 height 0
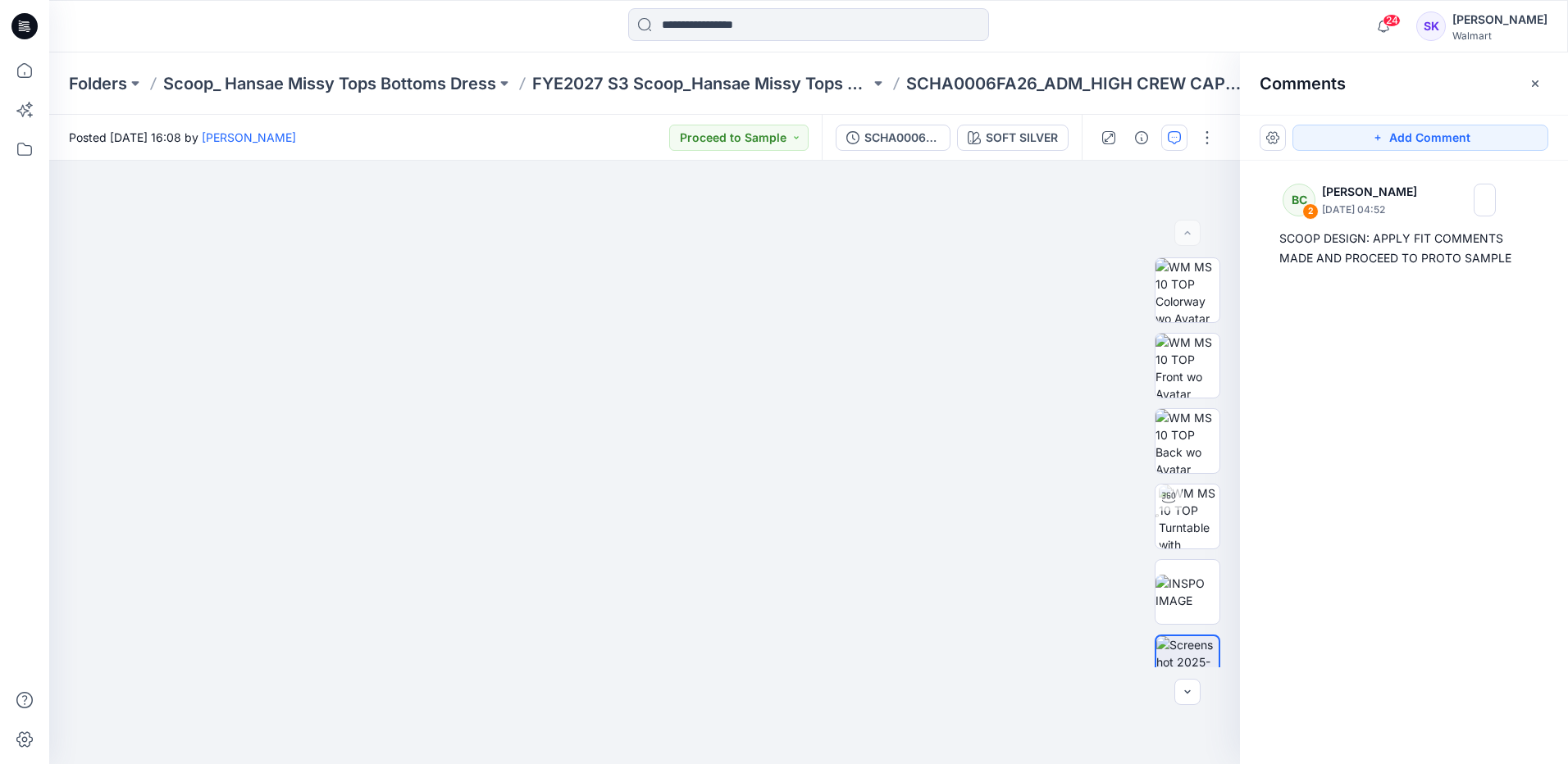
drag, startPoint x: 1336, startPoint y: 226, endPoint x: 1252, endPoint y: 378, distance: 173.7
click at [1252, 378] on div "BC 2 Bonny Cai October 14, 2025 04:52 SCOOP DESIGN: APPLY FIT COMMENTS MADE AND…" at bounding box center [1404, 432] width 328 height 542
click at [1186, 232] on div at bounding box center [1187, 233] width 26 height 26
click at [1191, 521] on img at bounding box center [1189, 516] width 61 height 64
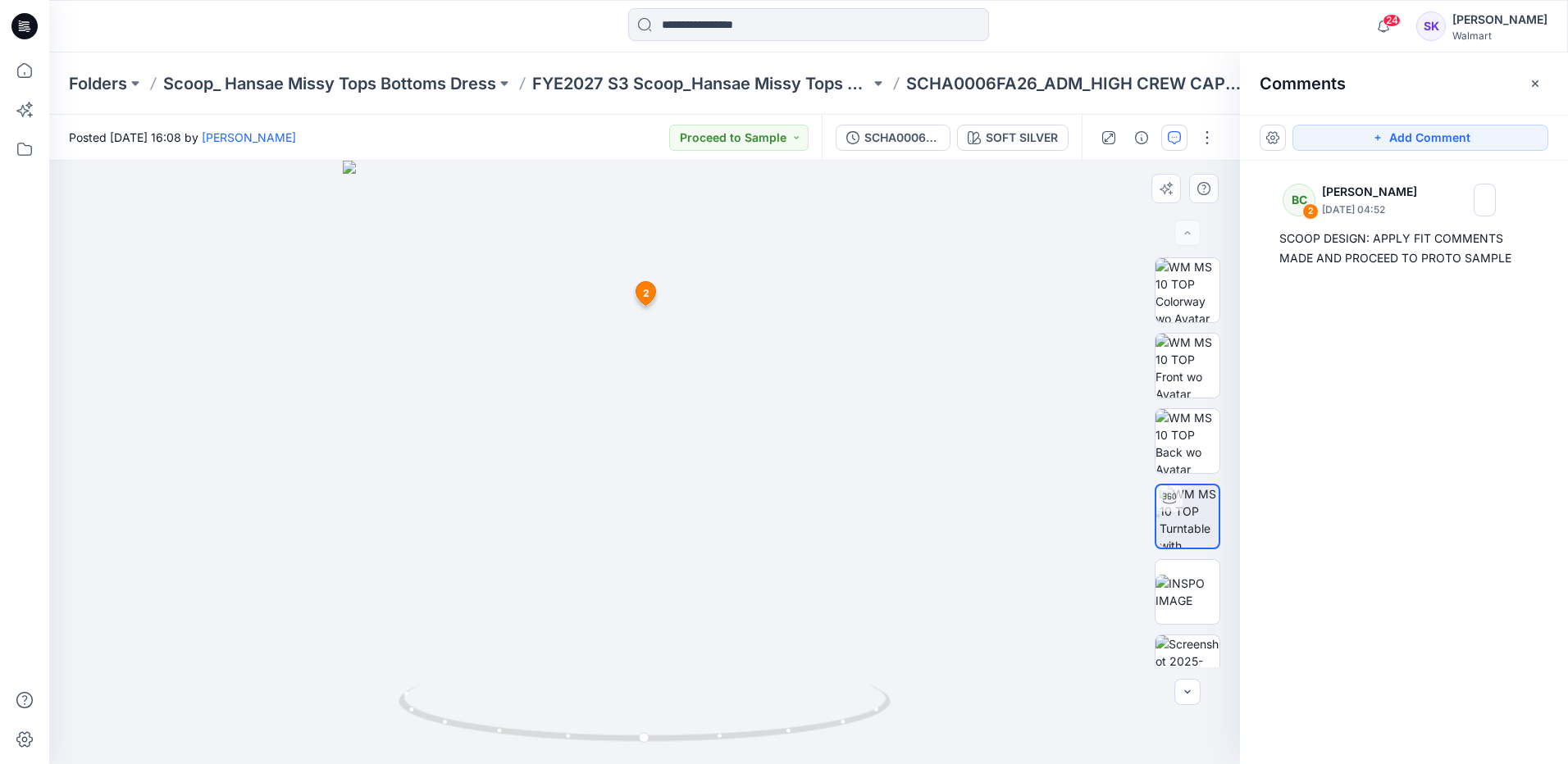
click at [644, 295] on span "2" at bounding box center [646, 293] width 7 height 15
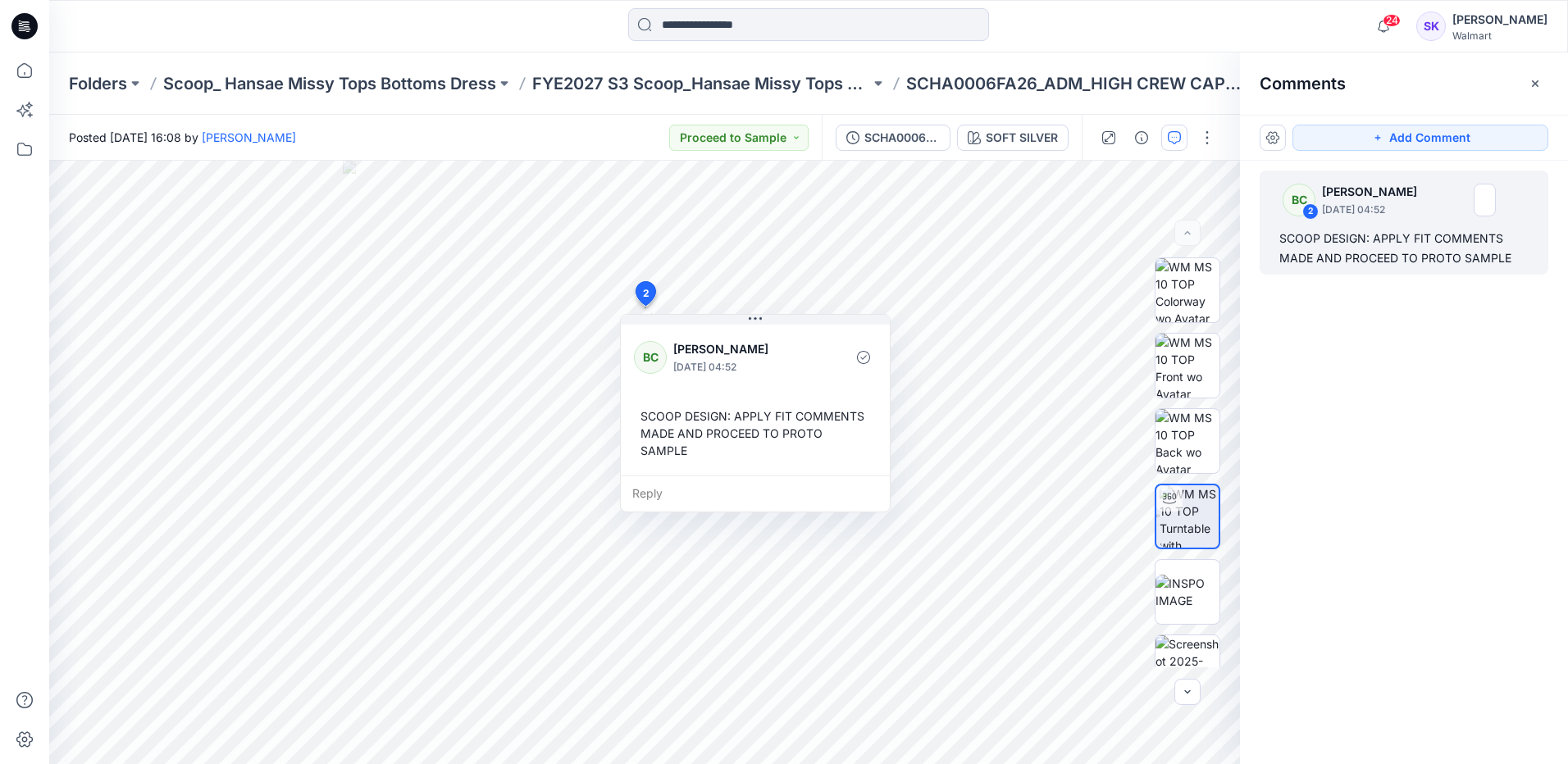
click at [1376, 479] on div "BC 2 Bonny Cai October 14, 2025 04:52 SCOOP DESIGN: APPLY FIT COMMENTS MADE AND…" at bounding box center [1404, 432] width 328 height 542
click at [1323, 494] on div "BC 2 Bonny Cai October 14, 2025 04:52 SCOOP DESIGN: APPLY FIT COMMENTS MADE AND…" at bounding box center [1404, 432] width 328 height 542
click at [1173, 640] on img at bounding box center [1187, 667] width 64 height 64
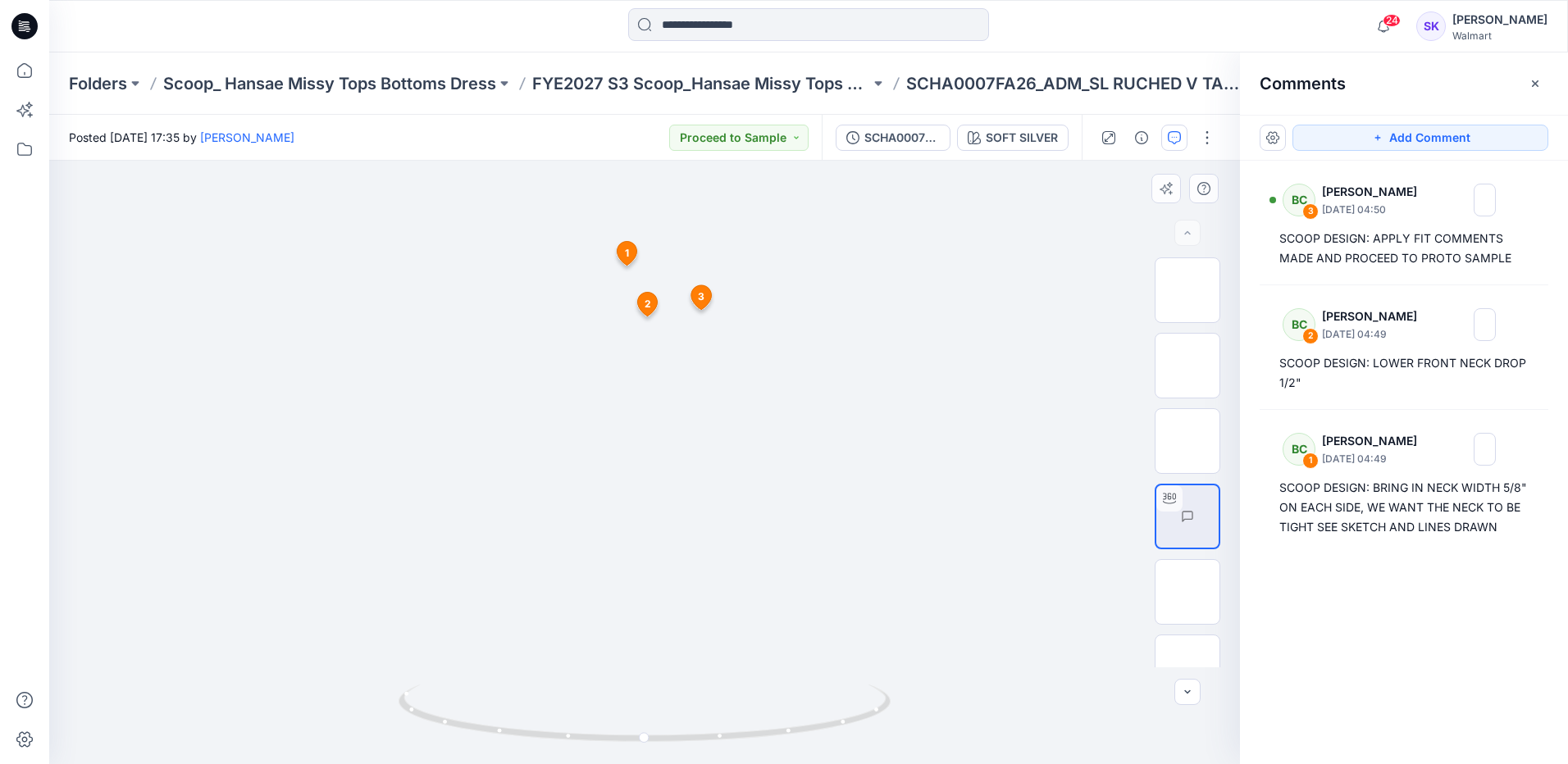
click at [630, 254] on icon at bounding box center [626, 252] width 20 height 24
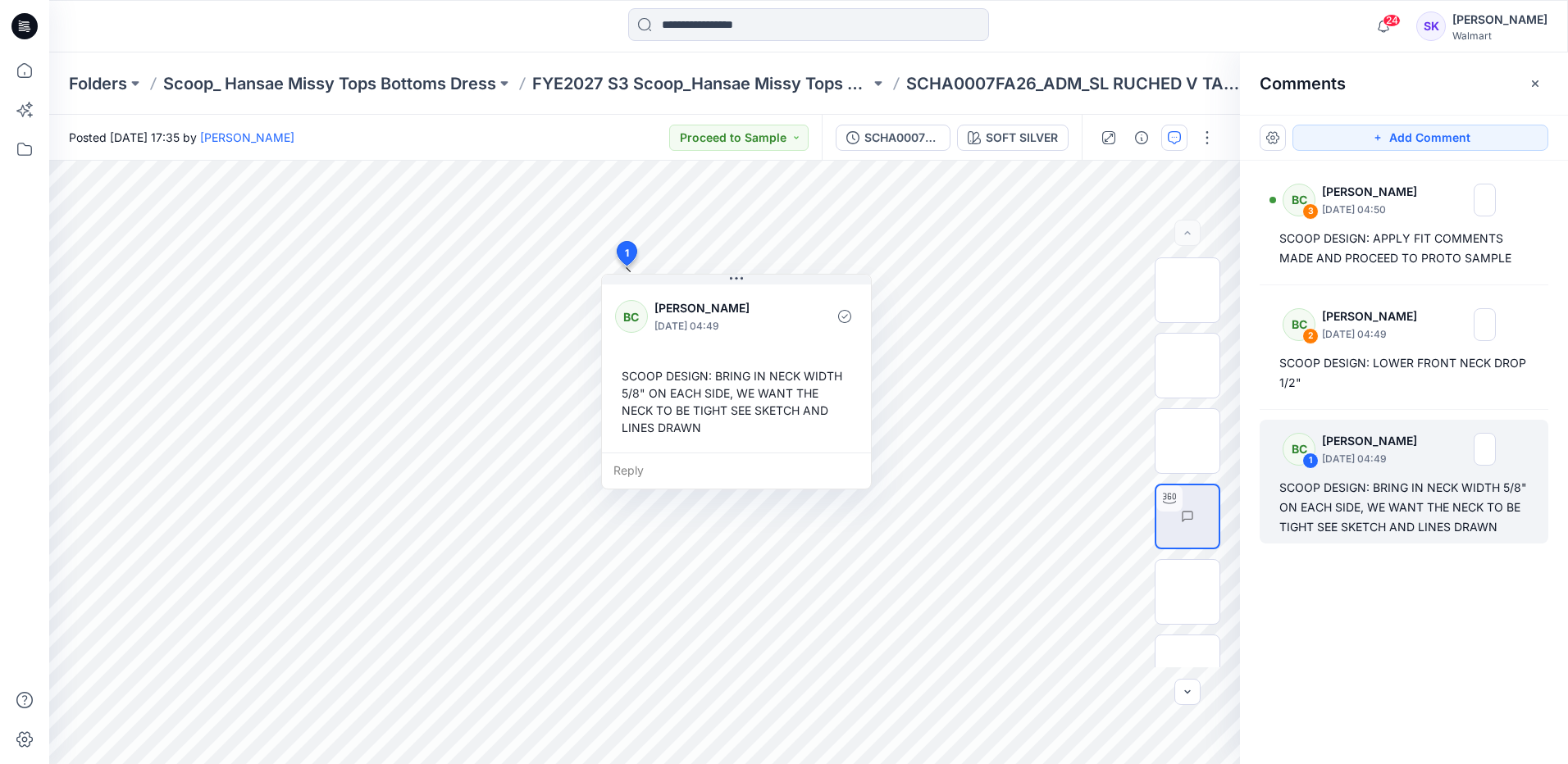
click at [1478, 635] on div "BC 3 [PERSON_NAME] [DATE] 04:50 SCOOP DESIGN: APPLY FIT COMMENTS MADE AND PROCE…" at bounding box center [1404, 432] width 328 height 542
click at [1337, 640] on div "BC 3 [PERSON_NAME] [DATE] 04:50 SCOOP DESIGN: APPLY FIT COMMENTS MADE AND PROCE…" at bounding box center [1404, 432] width 328 height 542
click at [1187, 667] on img at bounding box center [1187, 667] width 0 height 0
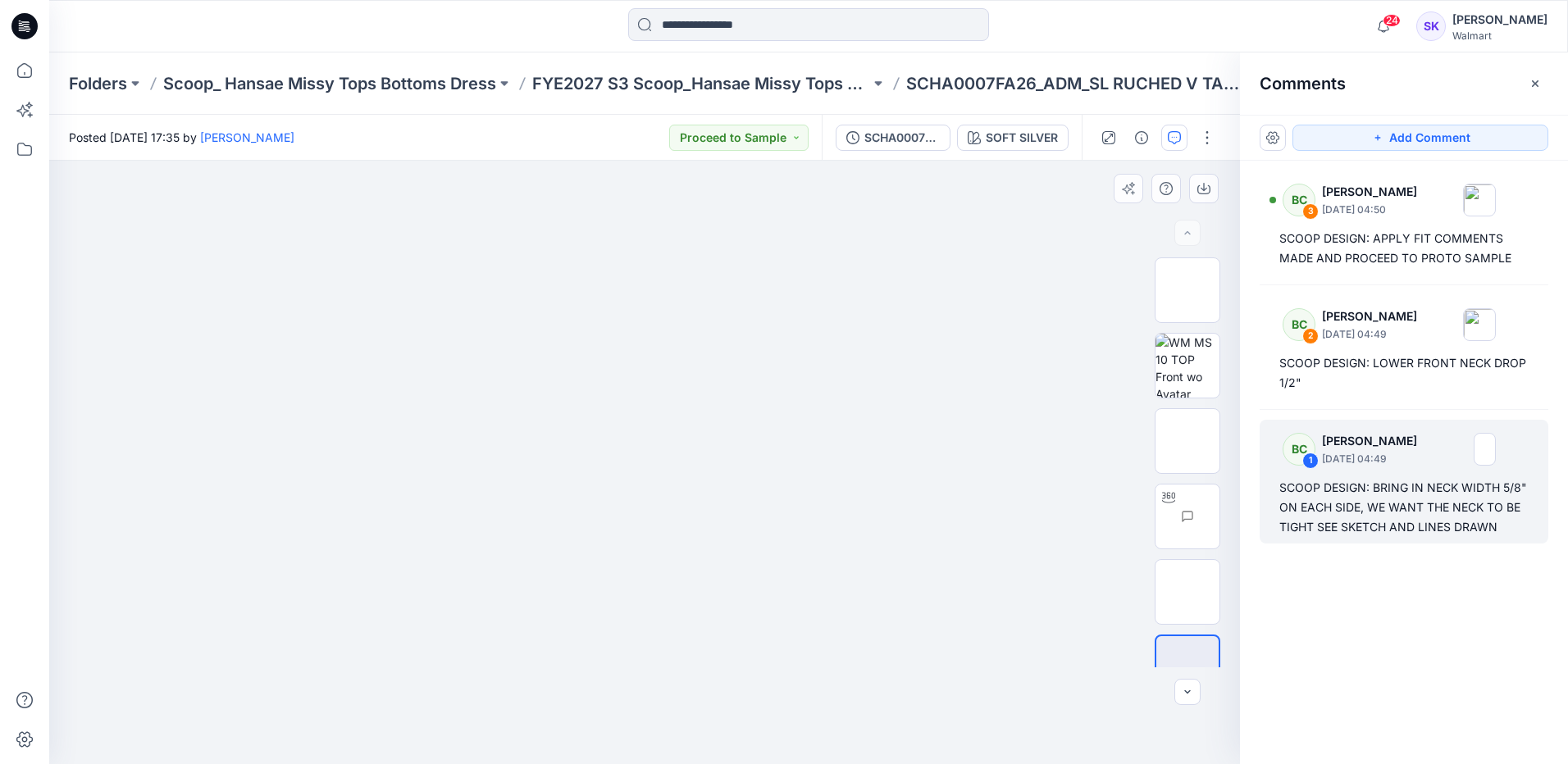
drag, startPoint x: 958, startPoint y: 341, endPoint x: 863, endPoint y: 522, distance: 204.4
click at [863, 133] on img at bounding box center [644, 133] width 996 height 0
click at [1219, 516] on img at bounding box center [1219, 516] width 0 height 0
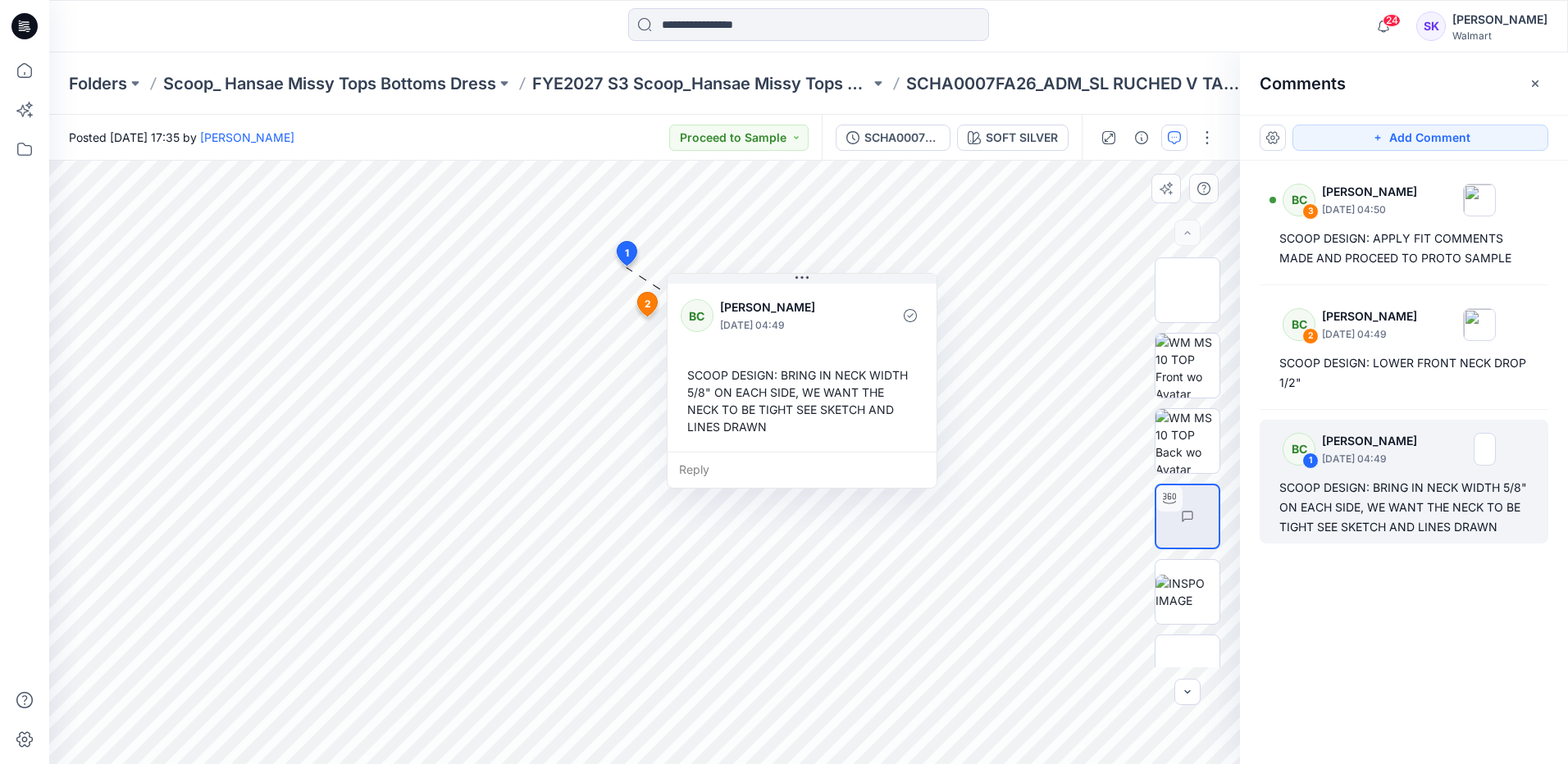
drag, startPoint x: 628, startPoint y: 376, endPoint x: 693, endPoint y: 375, distance: 65.0
click at [693, 375] on div "SCOOP DESIGN: BRING IN NECK WIDTH 5/8" ON EACH SIDE, WE WANT THE NECK TO BE TIG…" at bounding box center [801, 401] width 242 height 82
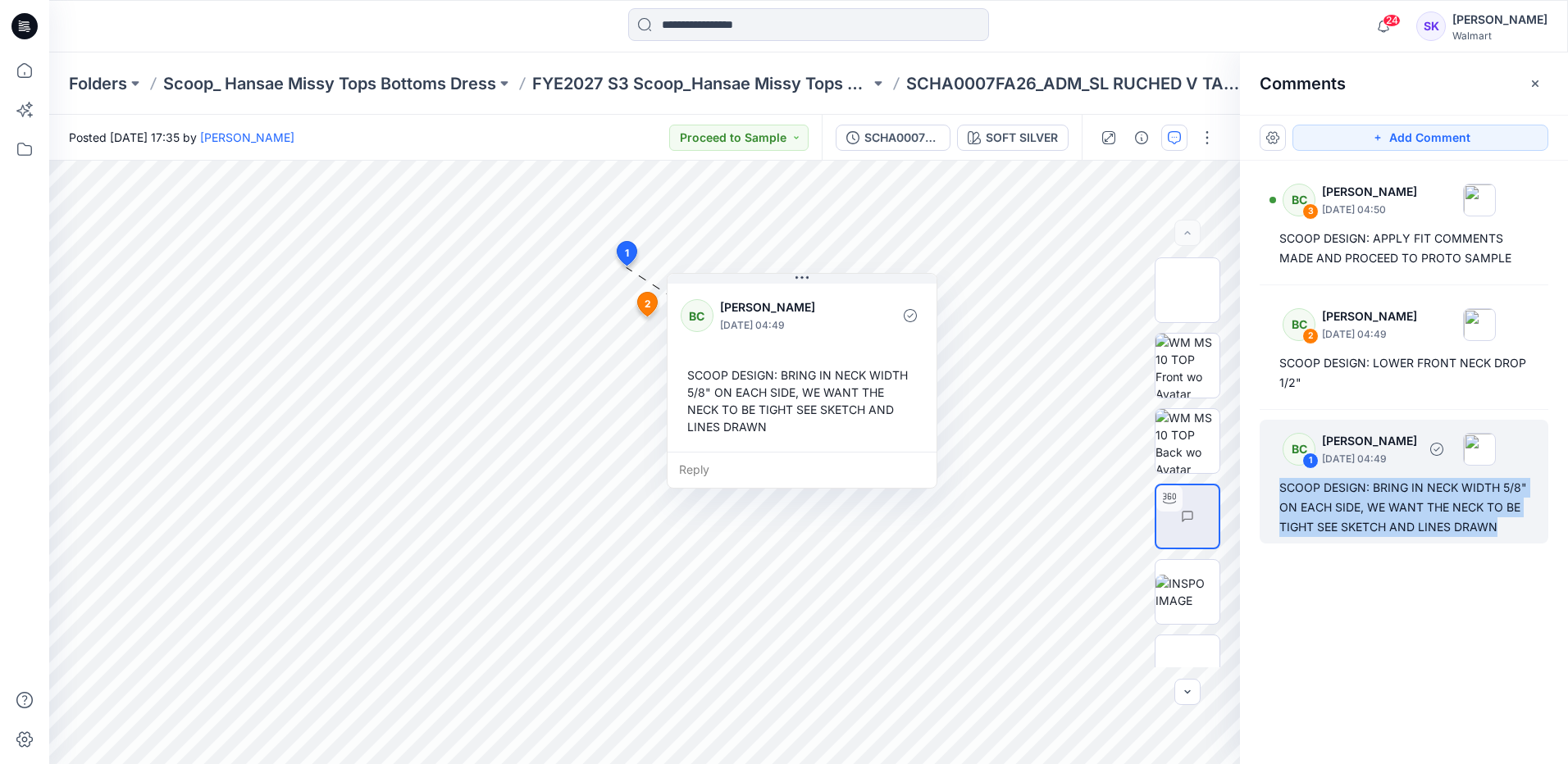
drag, startPoint x: 1281, startPoint y: 487, endPoint x: 1513, endPoint y: 531, distance: 236.1
click at [1513, 531] on div "SCOOP DESIGN: BRING IN NECK WIDTH 5/8" ON EACH SIDE, WE WANT THE NECK TO BE TIG…" at bounding box center [1404, 508] width 249 height 59
copy div "SCOOP DESIGN: BRING IN NECK WIDTH 5/8" ON EACH SIDE, WE WANT THE NECK TO BE TIG…"
